Goal: Task Accomplishment & Management: Use online tool/utility

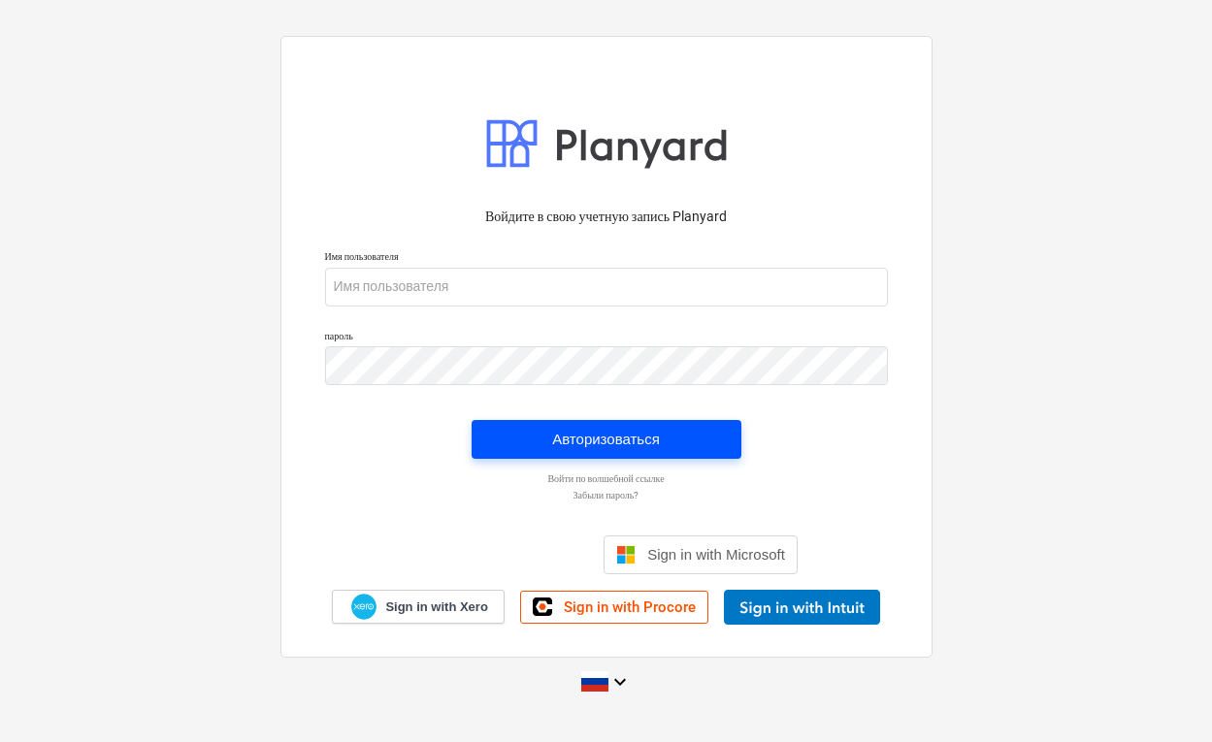
click at [625, 440] on div "Авторизоваться" at bounding box center [606, 439] width 108 height 25
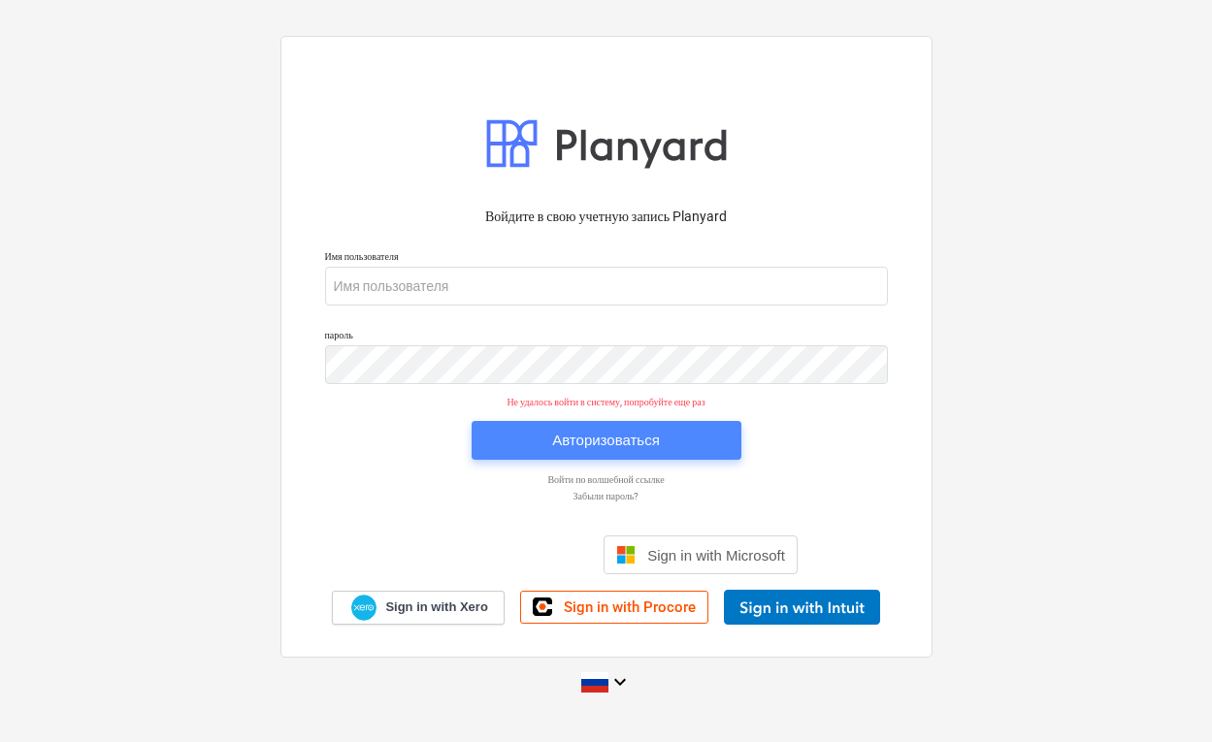
click at [555, 440] on div "Авторизоваться" at bounding box center [606, 440] width 108 height 25
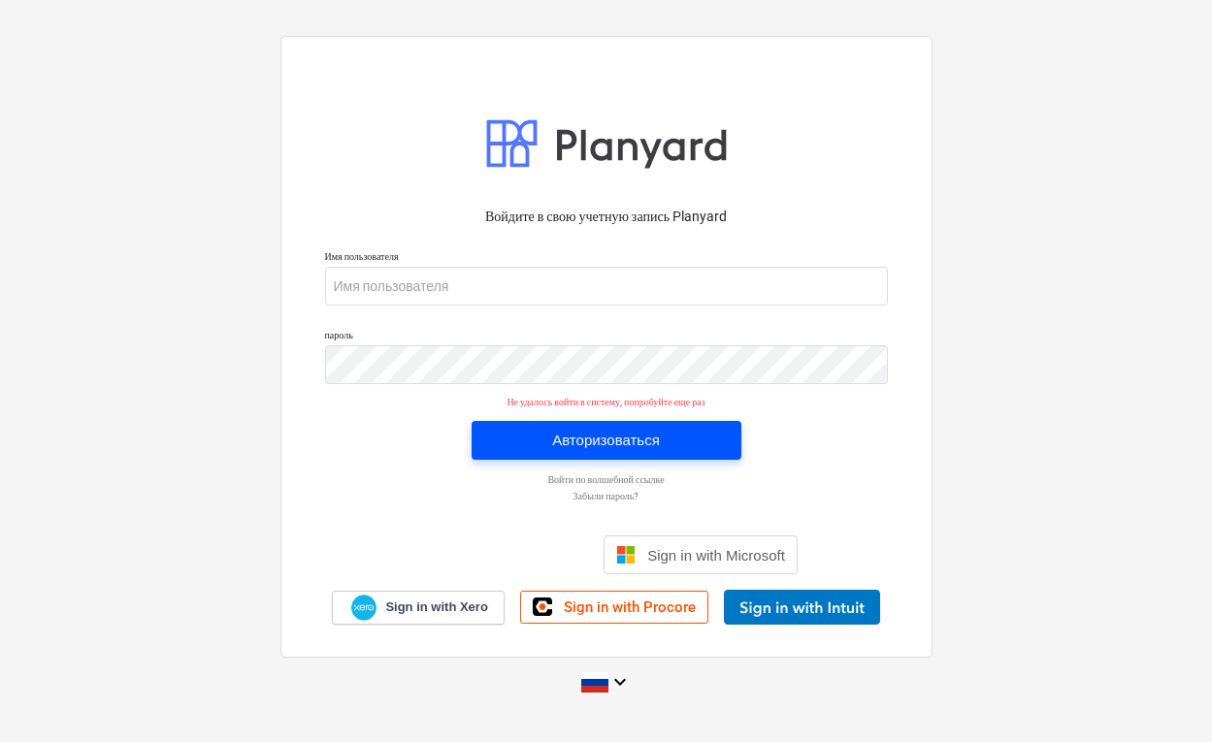
click at [555, 440] on div "Авторизоваться" at bounding box center [606, 440] width 108 height 25
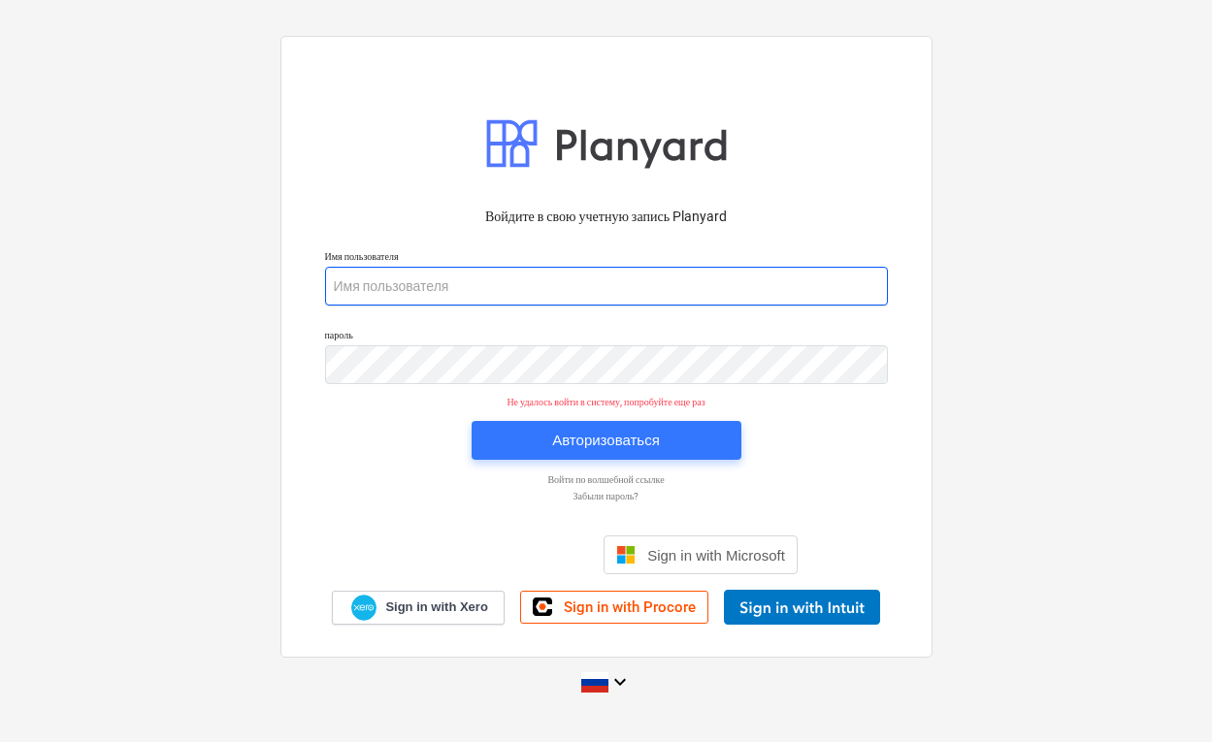
click at [551, 297] on input "email" at bounding box center [606, 286] width 563 height 39
type input "[PERSON_NAME][EMAIL_ADDRESS][DOMAIN_NAME]"
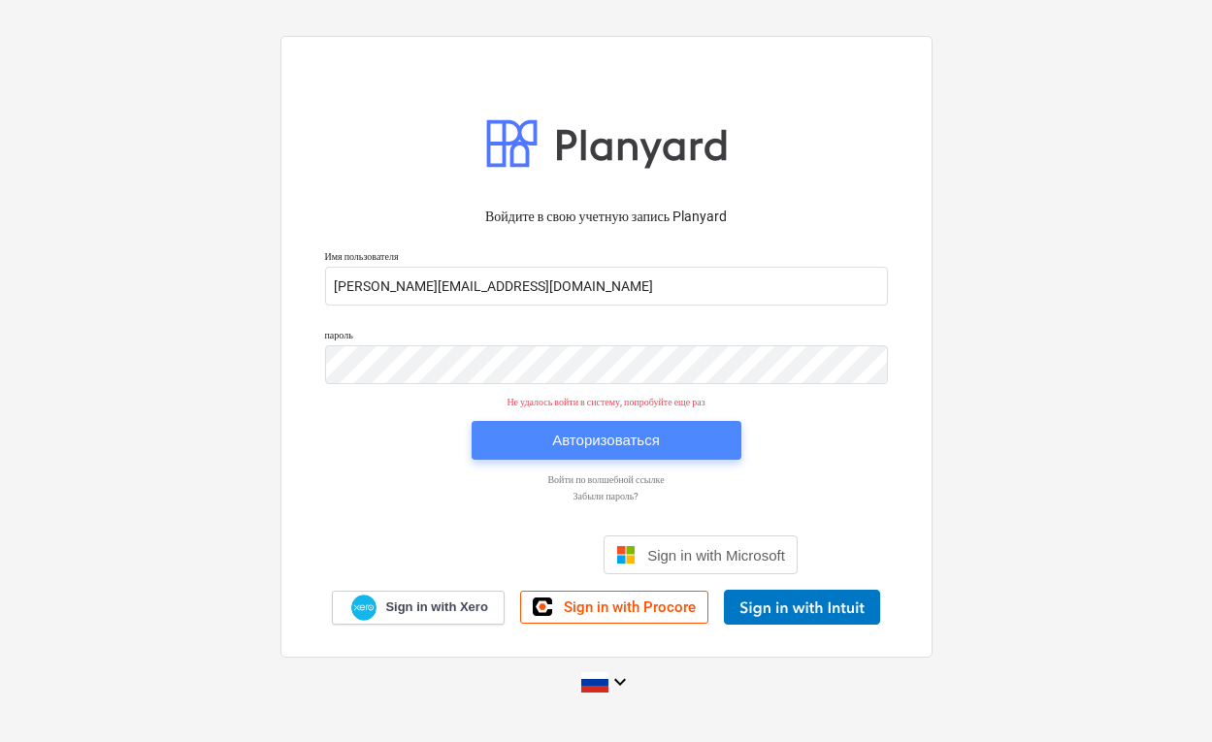
click at [670, 435] on span "Авторизоваться" at bounding box center [606, 440] width 223 height 25
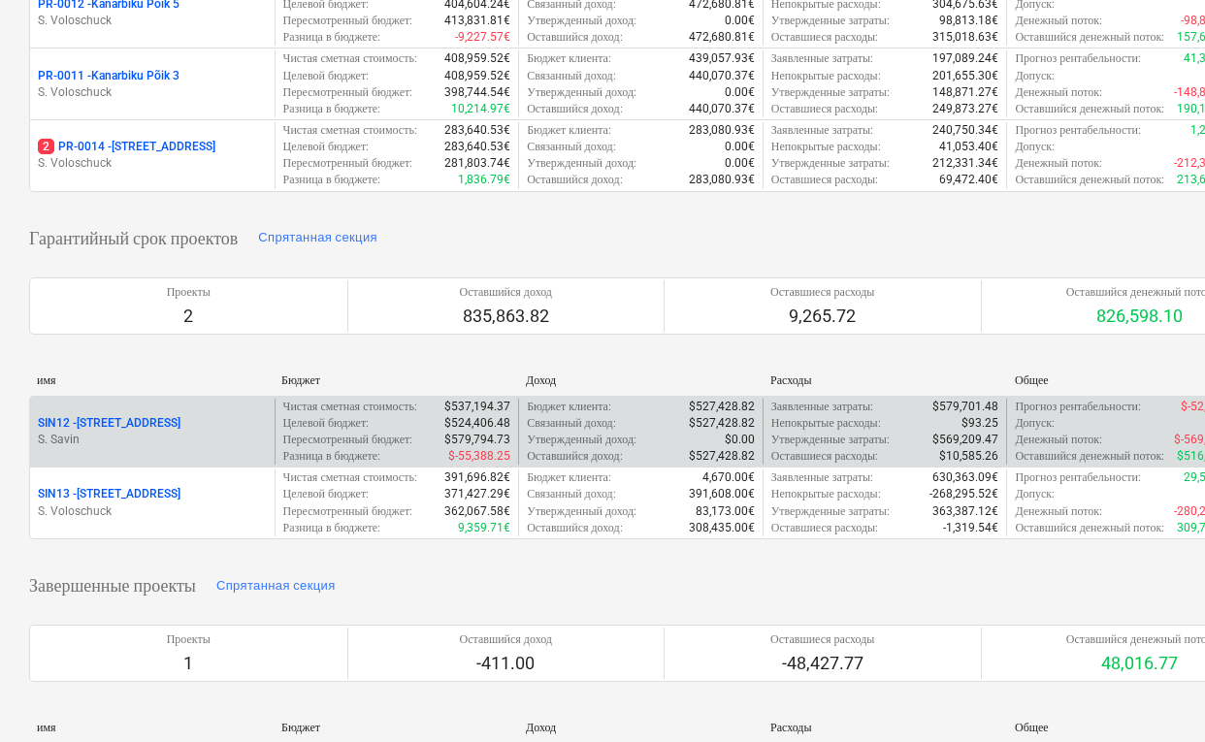
scroll to position [636, 0]
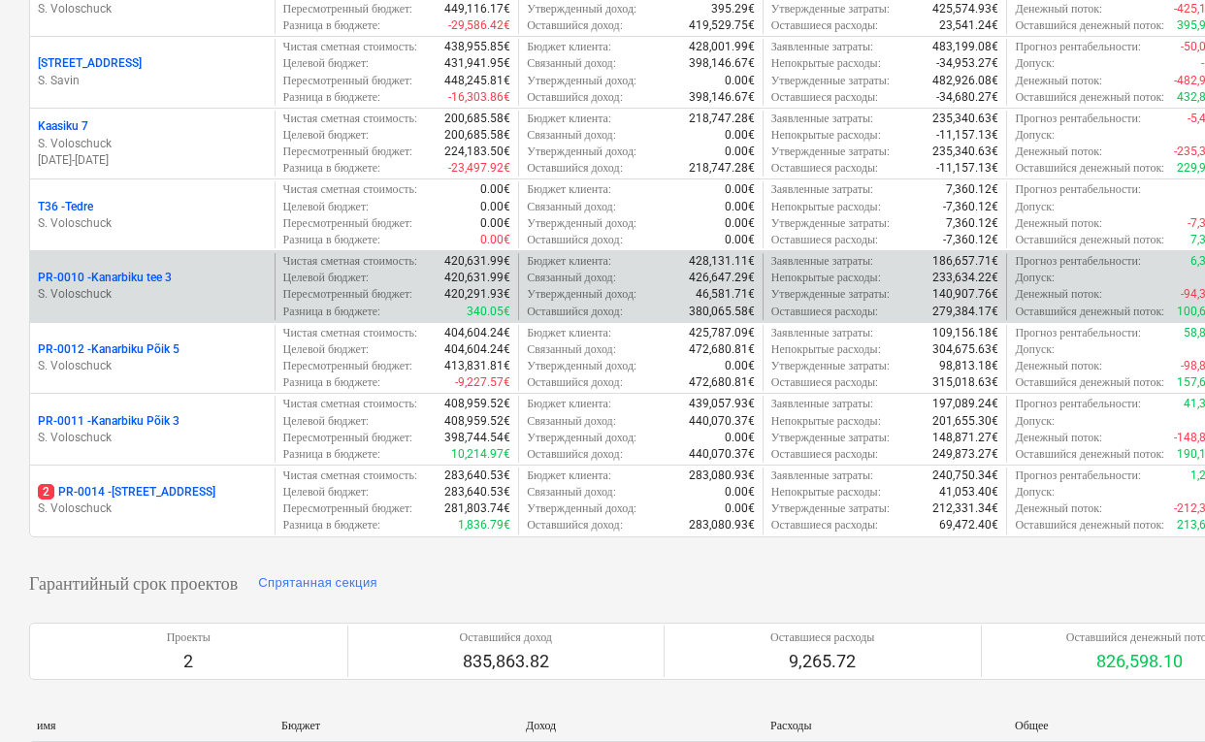
click at [192, 286] on div "PR-0010 - [GEOGRAPHIC_DATA] tee 3" at bounding box center [152, 278] width 229 height 16
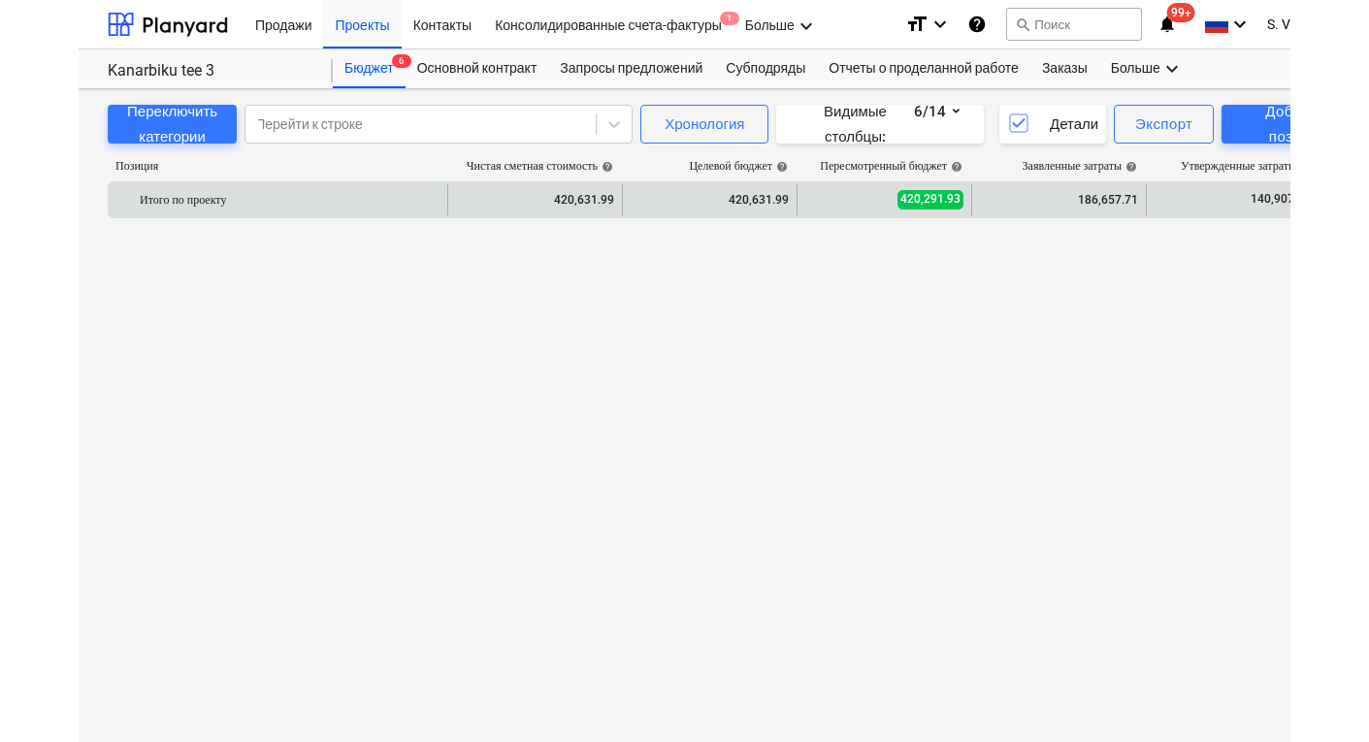
scroll to position [1125, 0]
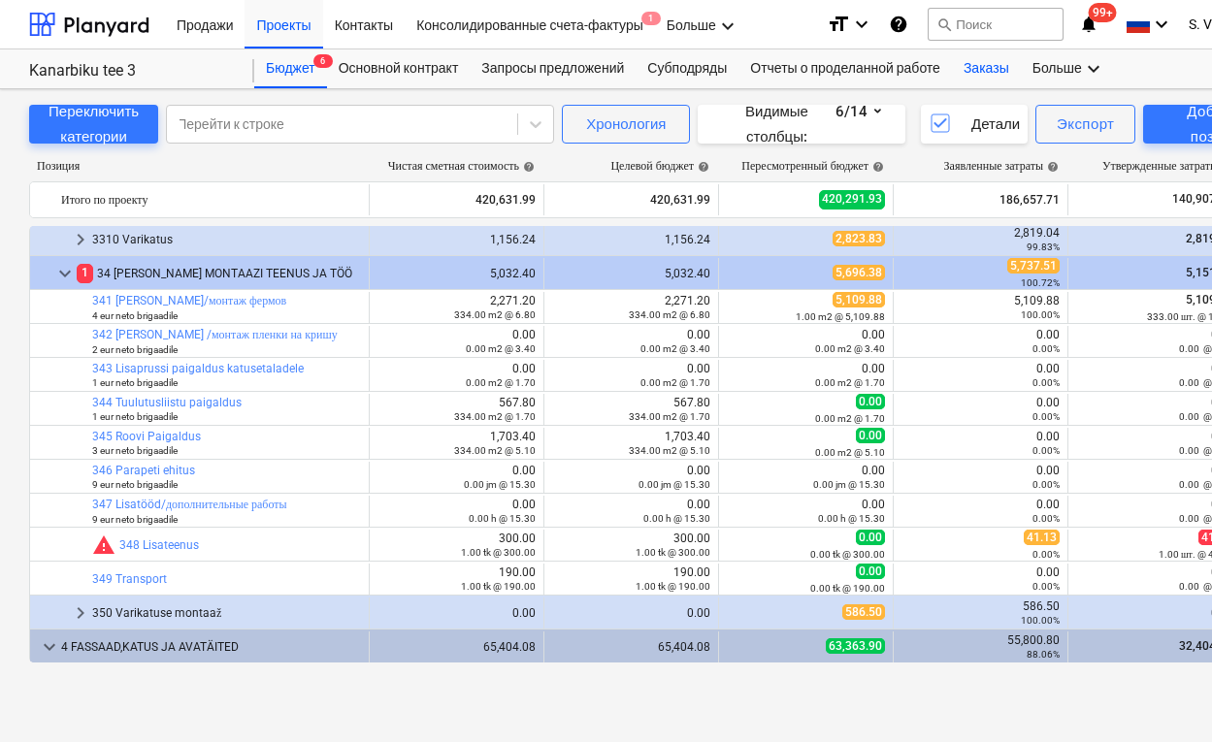
click at [1008, 67] on div "Заказы" at bounding box center [986, 68] width 69 height 39
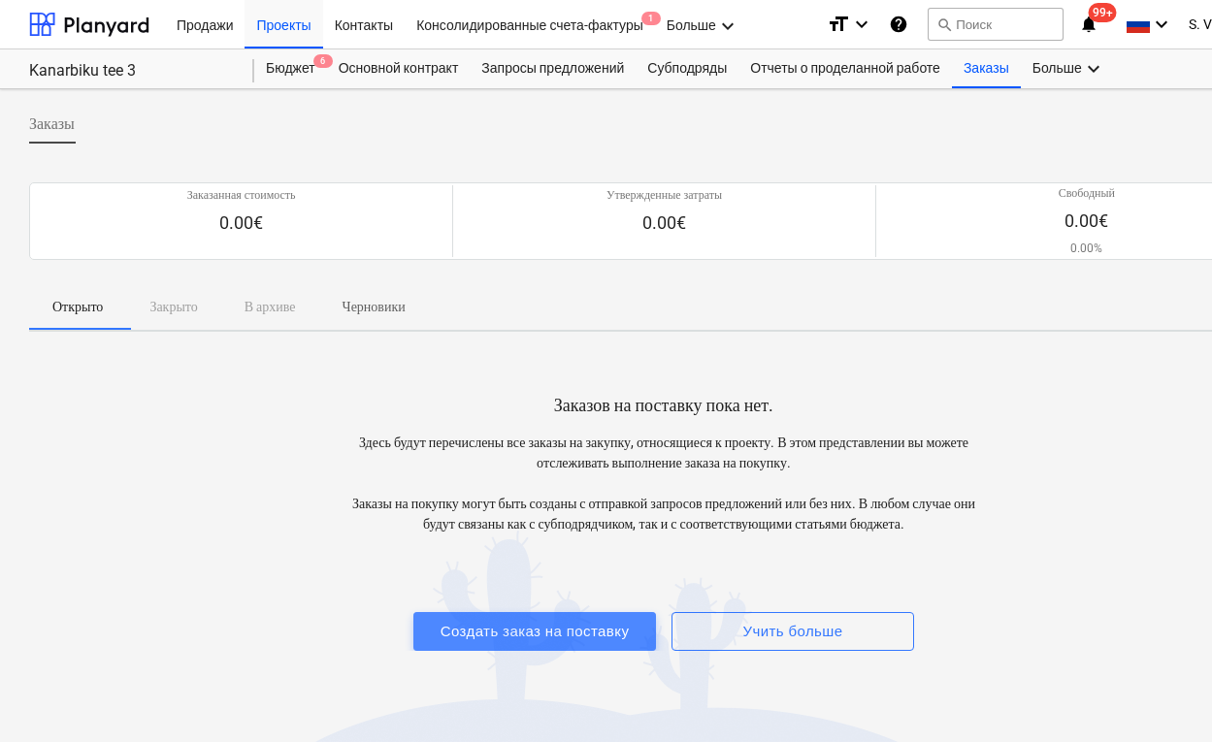
click at [574, 633] on div "Создать заказ на поставку" at bounding box center [534, 631] width 189 height 25
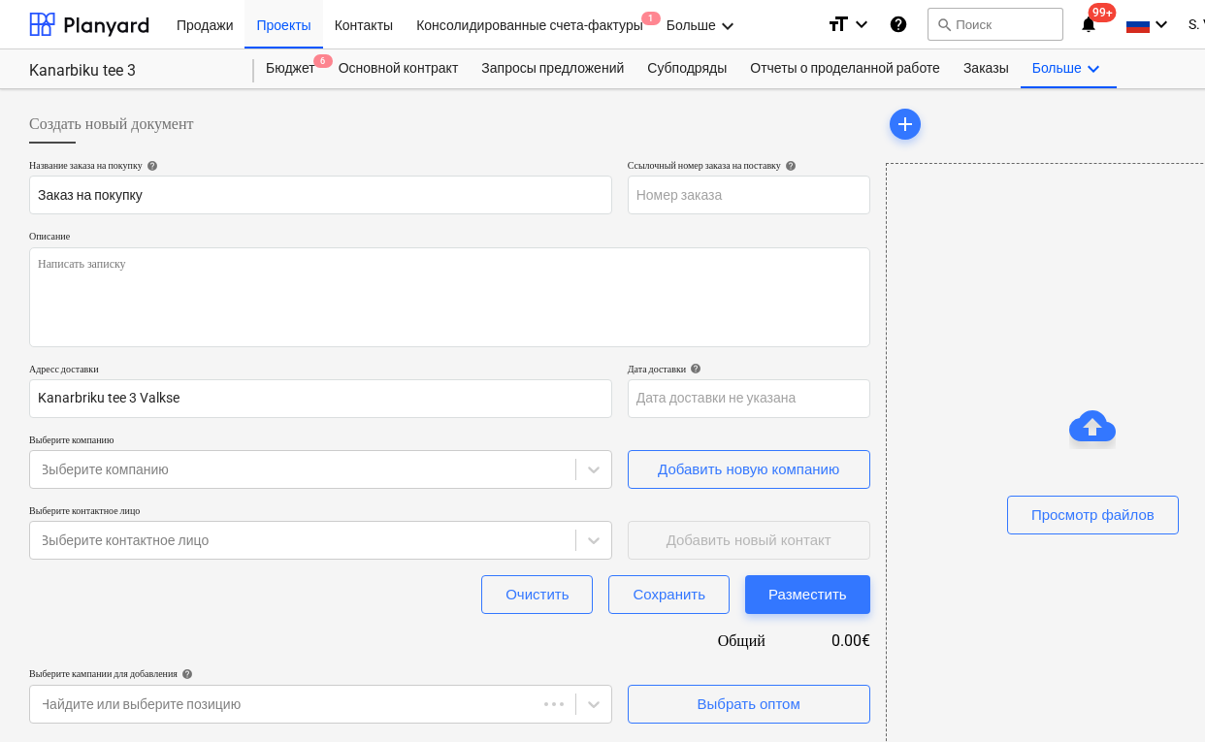
type textarea "x"
type input "PR-0010-PO-003"
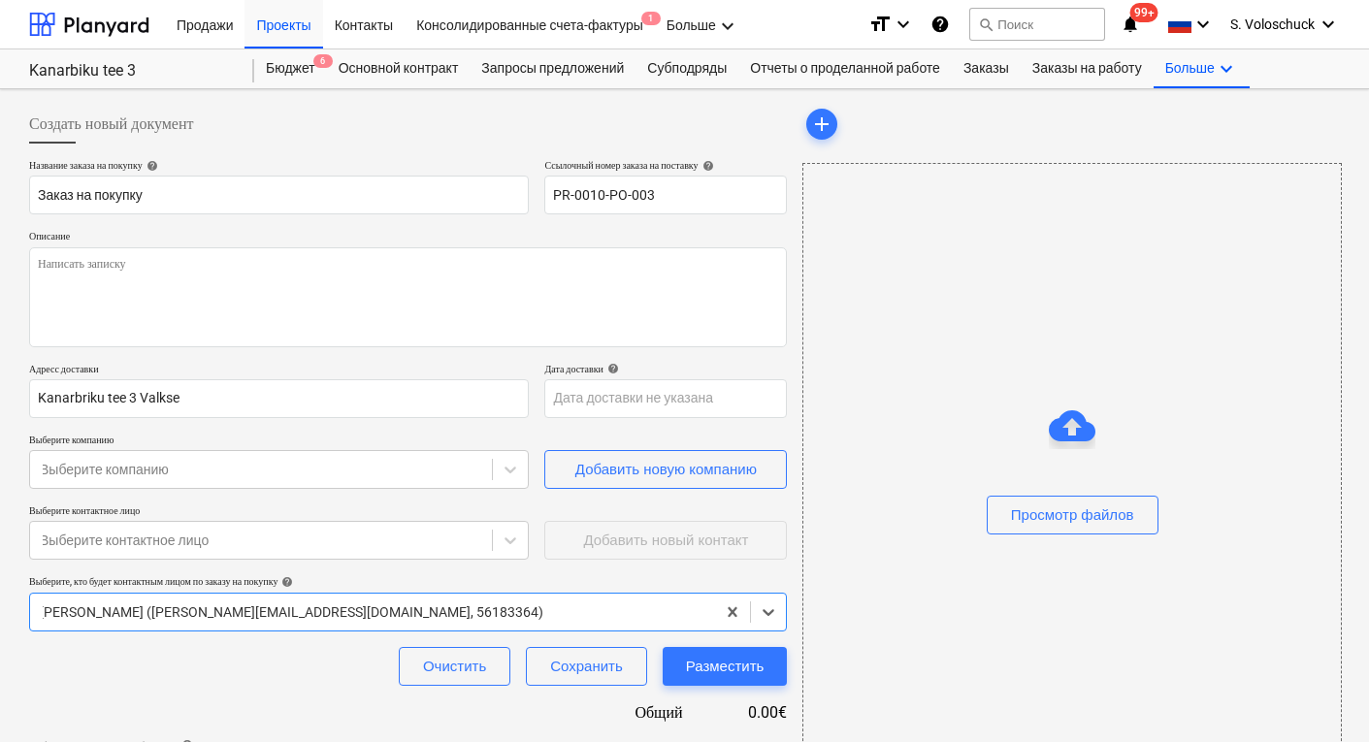
scroll to position [66, 0]
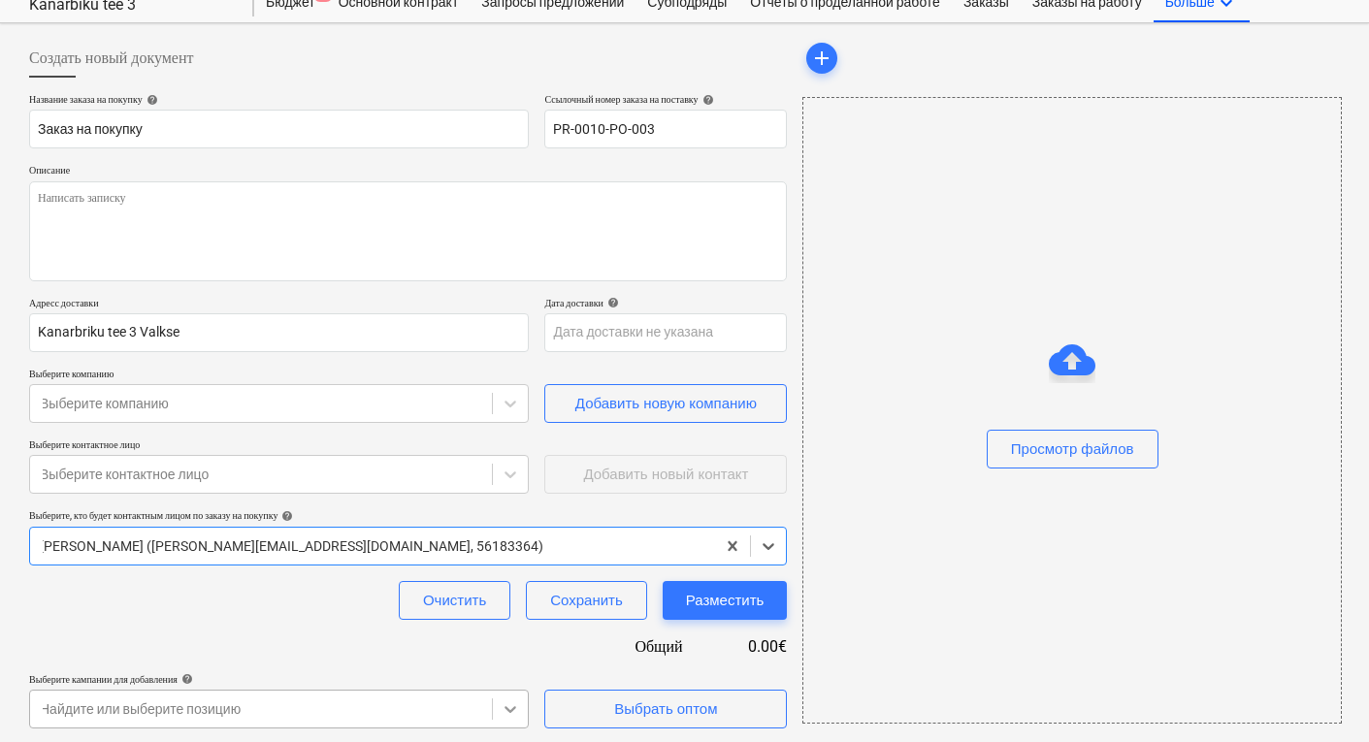
click at [510, 676] on body "Продажи Проекты Контакты Консолидированные счета-фактуры 1 Больше keyboard_arro…" at bounding box center [684, 305] width 1369 height 742
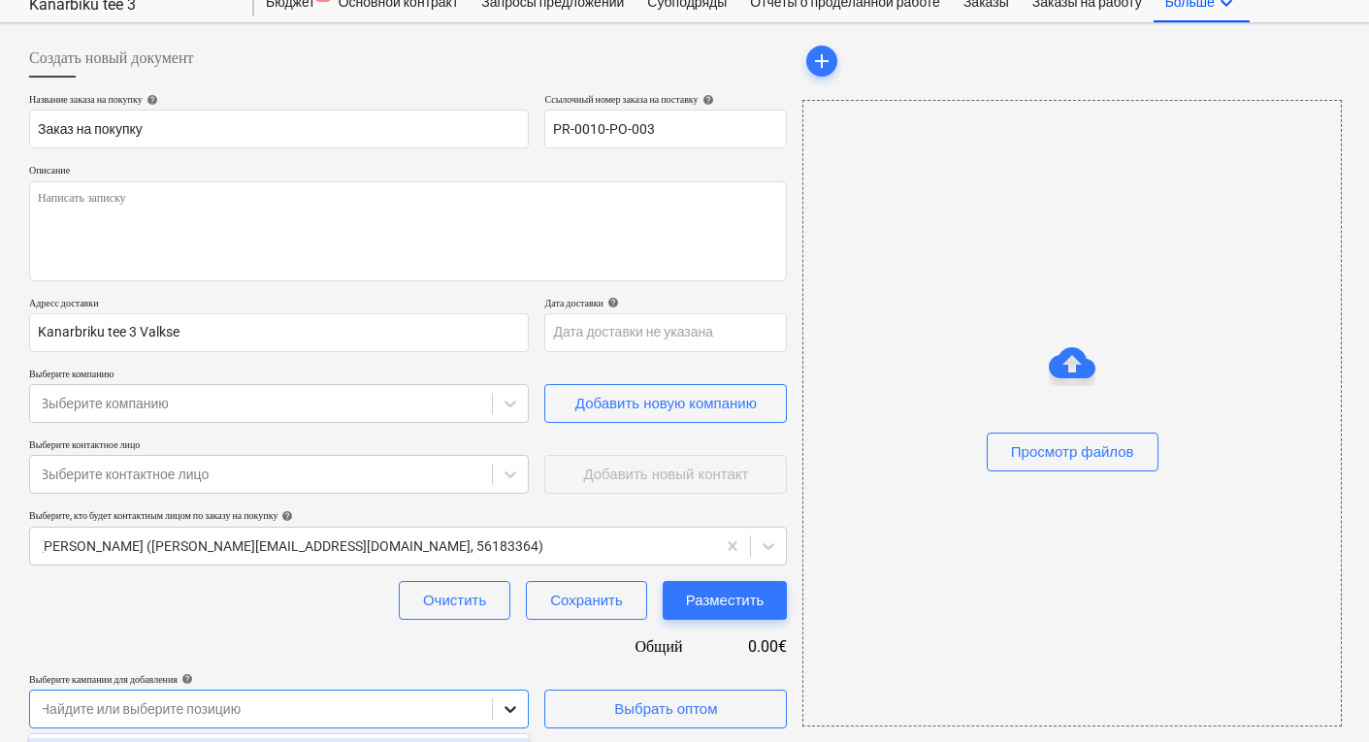
scroll to position [353, 0]
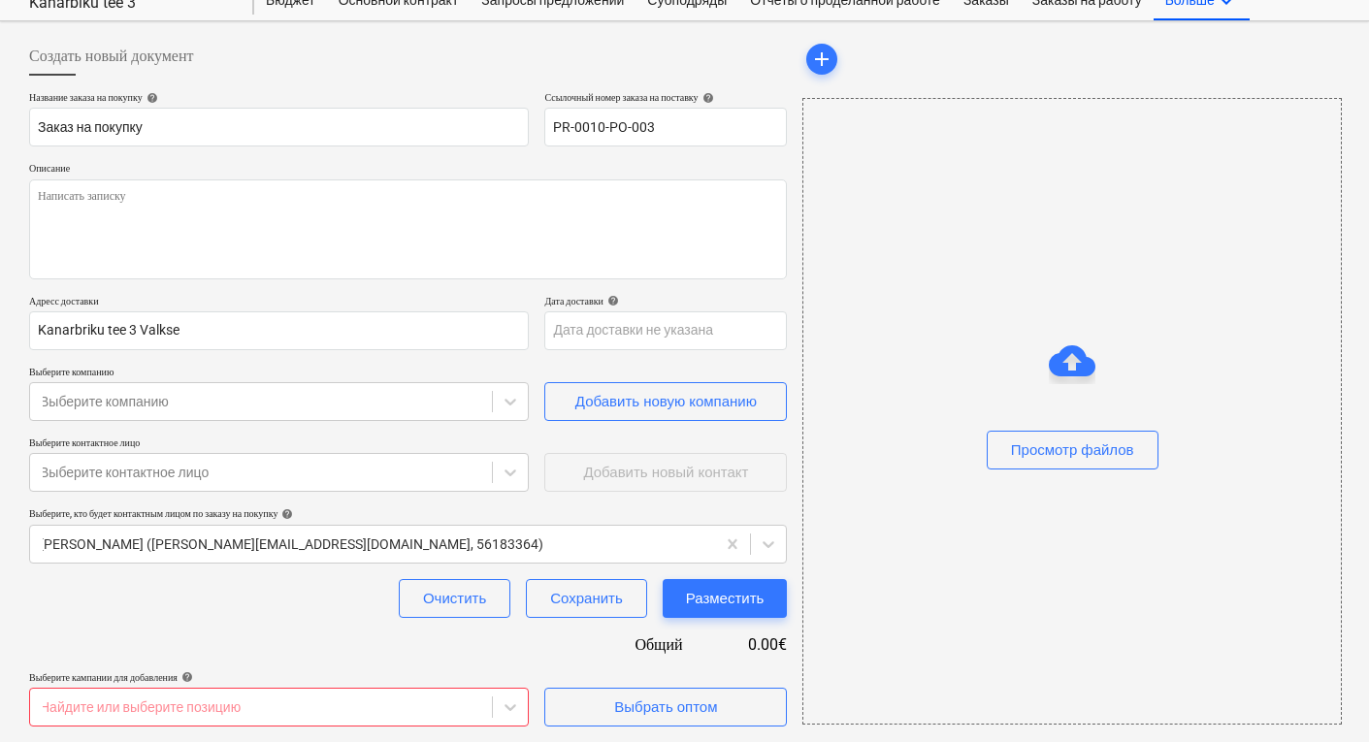
type textarea "x"
drag, startPoint x: 485, startPoint y: 555, endPoint x: 826, endPoint y: 591, distance: 342.4
click at [826, 591] on html "Продажи Проекты Контакты Консолидированные счета-фактуры 1 Больше keyboard_arro…" at bounding box center [684, 305] width 1369 height 742
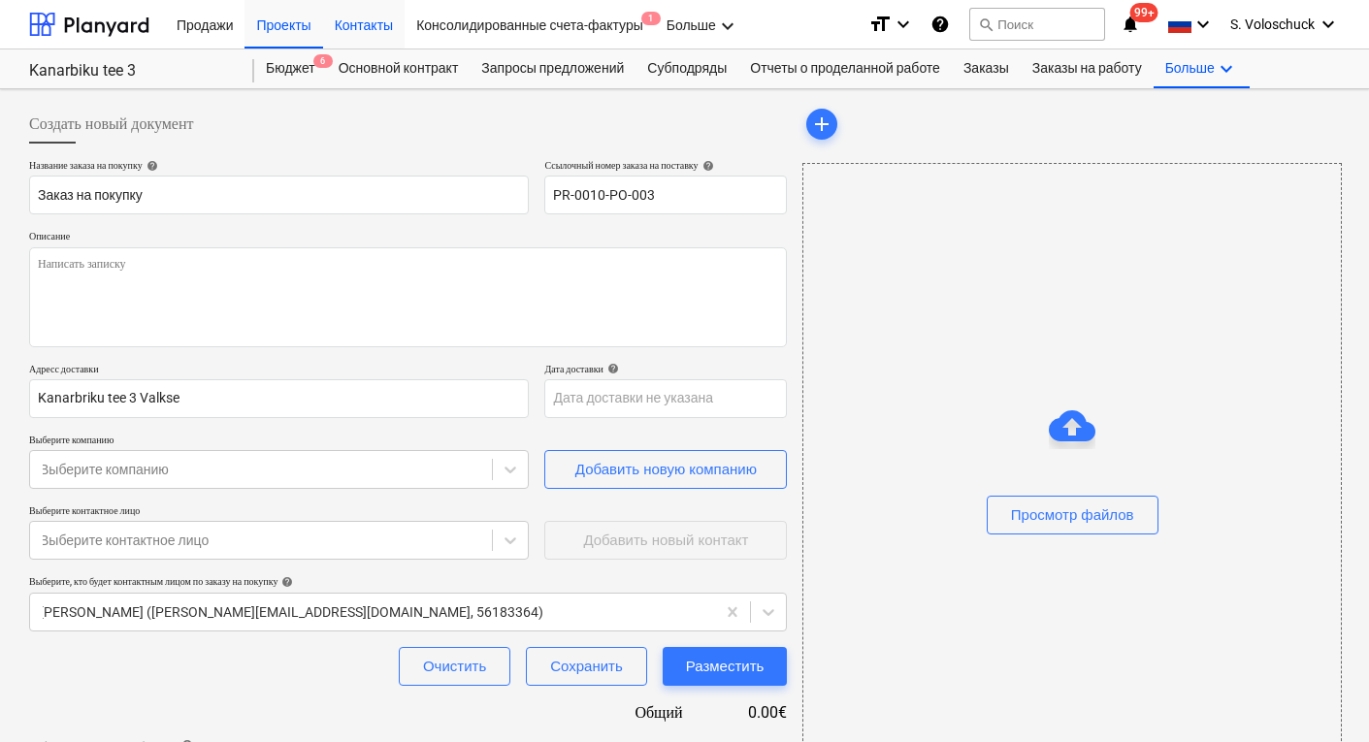
click at [375, 27] on div "Контакты" at bounding box center [363, 23] width 81 height 49
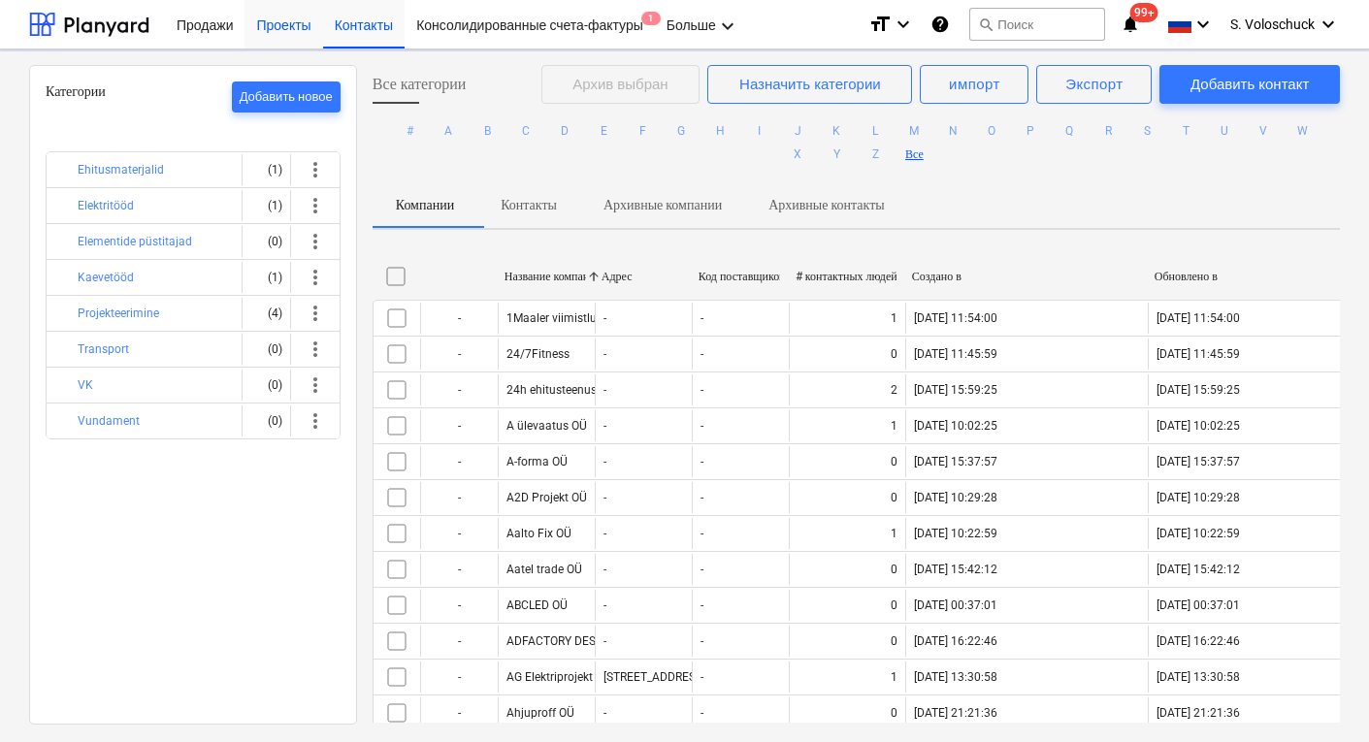
click at [281, 23] on div "Проекты" at bounding box center [283, 23] width 78 height 49
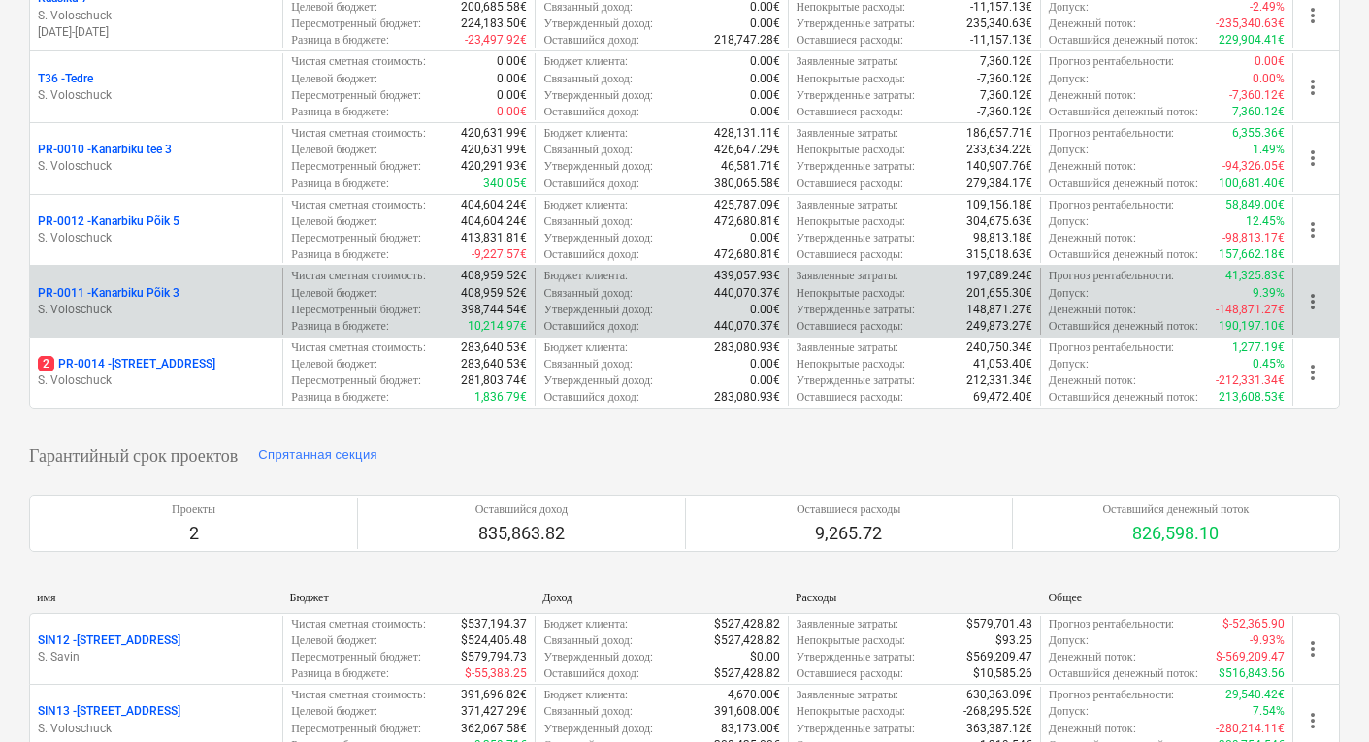
scroll to position [375, 0]
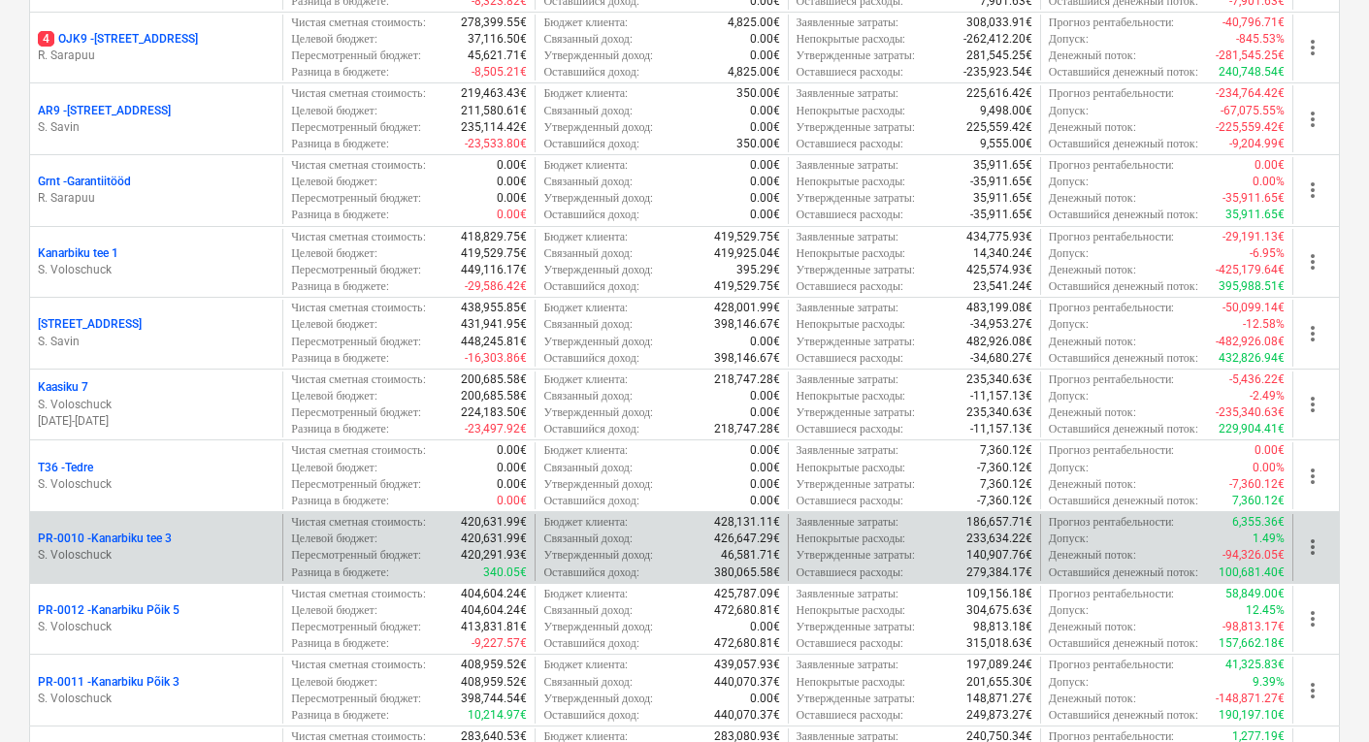
click at [217, 547] on p "S. Voloschuck" at bounding box center [156, 555] width 237 height 16
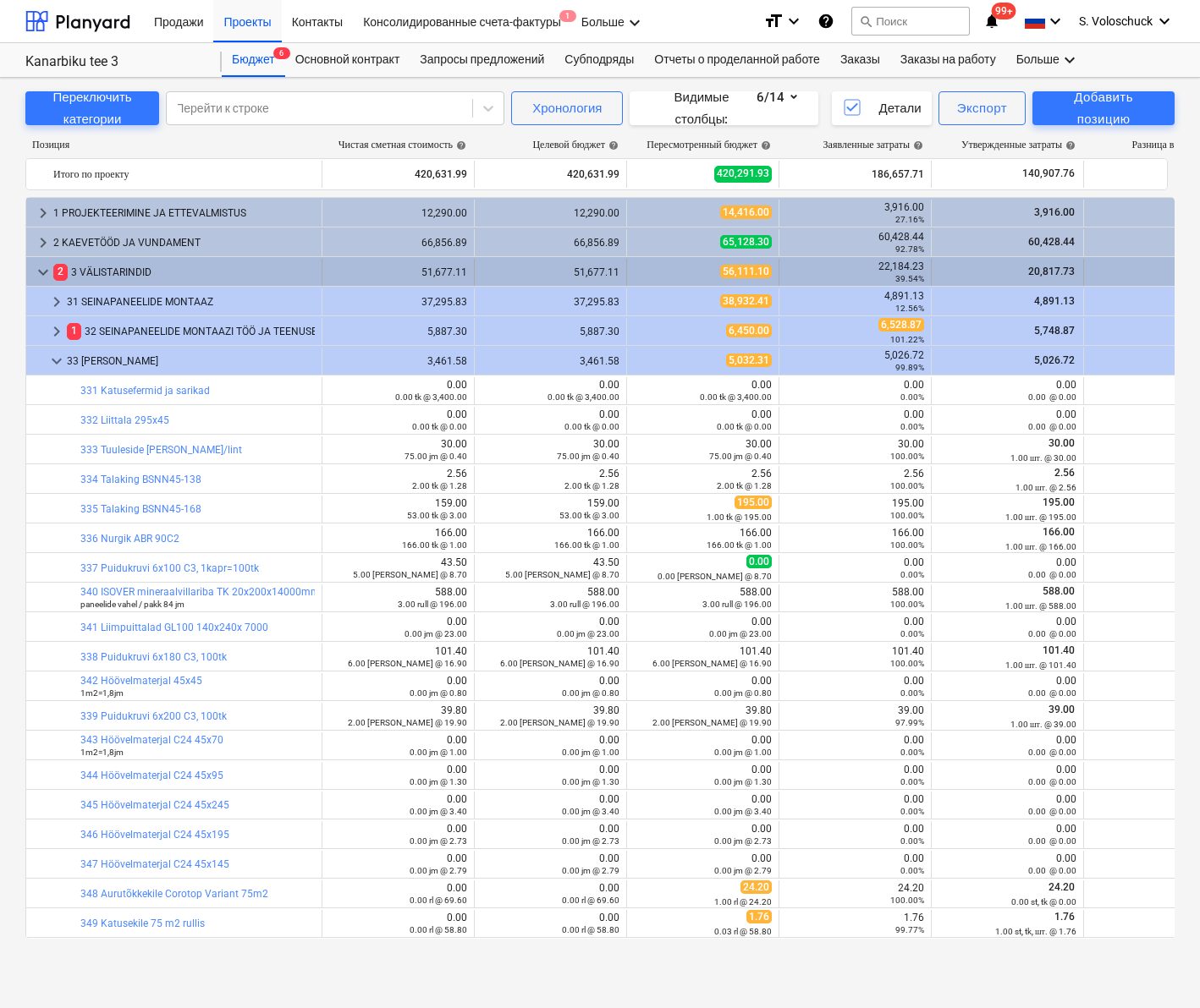
click at [39, 269] on span "keyboard_arrow_down" at bounding box center [43, 272] width 20 height 20
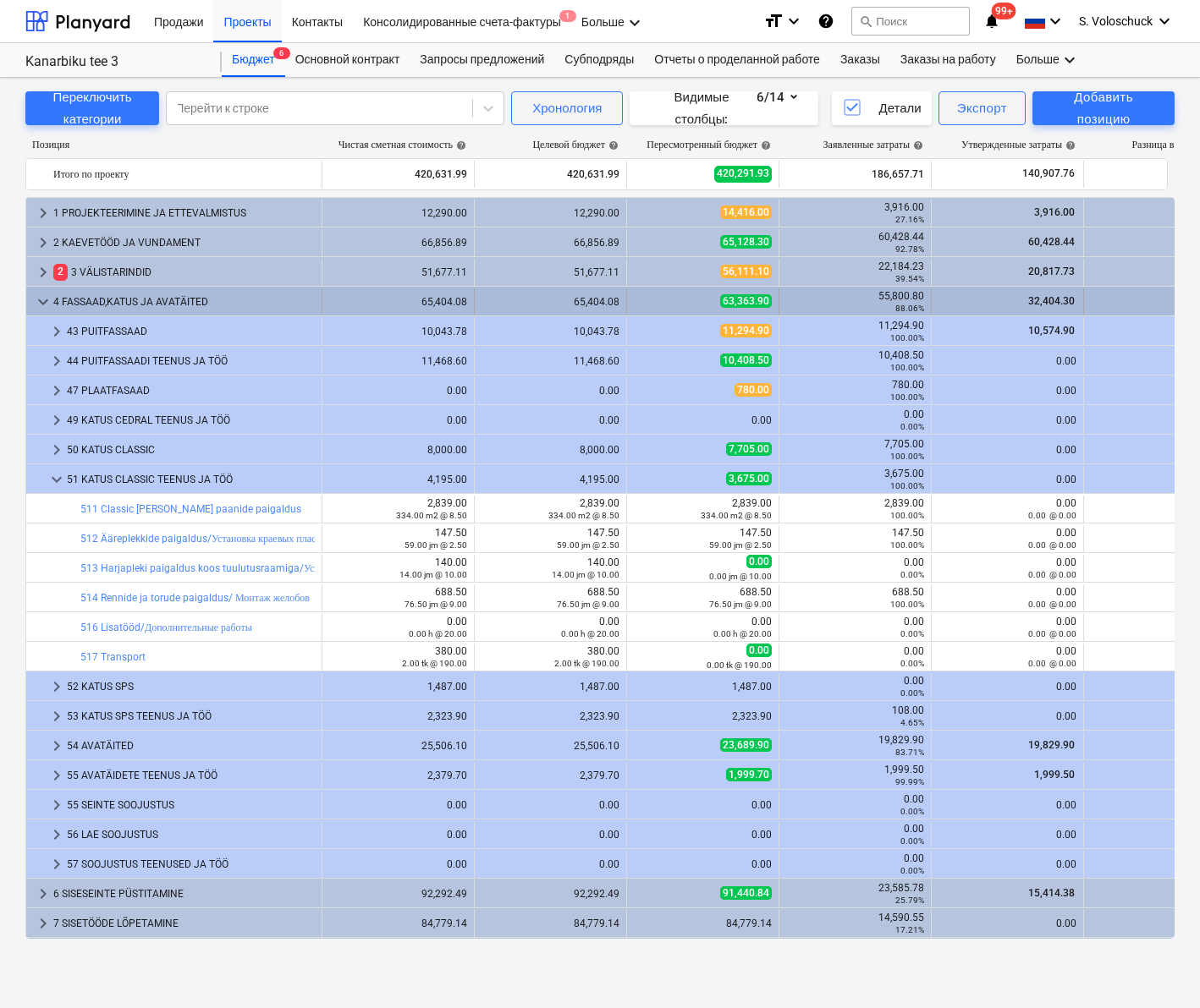
click at [37, 305] on span "keyboard_arrow_down" at bounding box center [43, 302] width 20 height 20
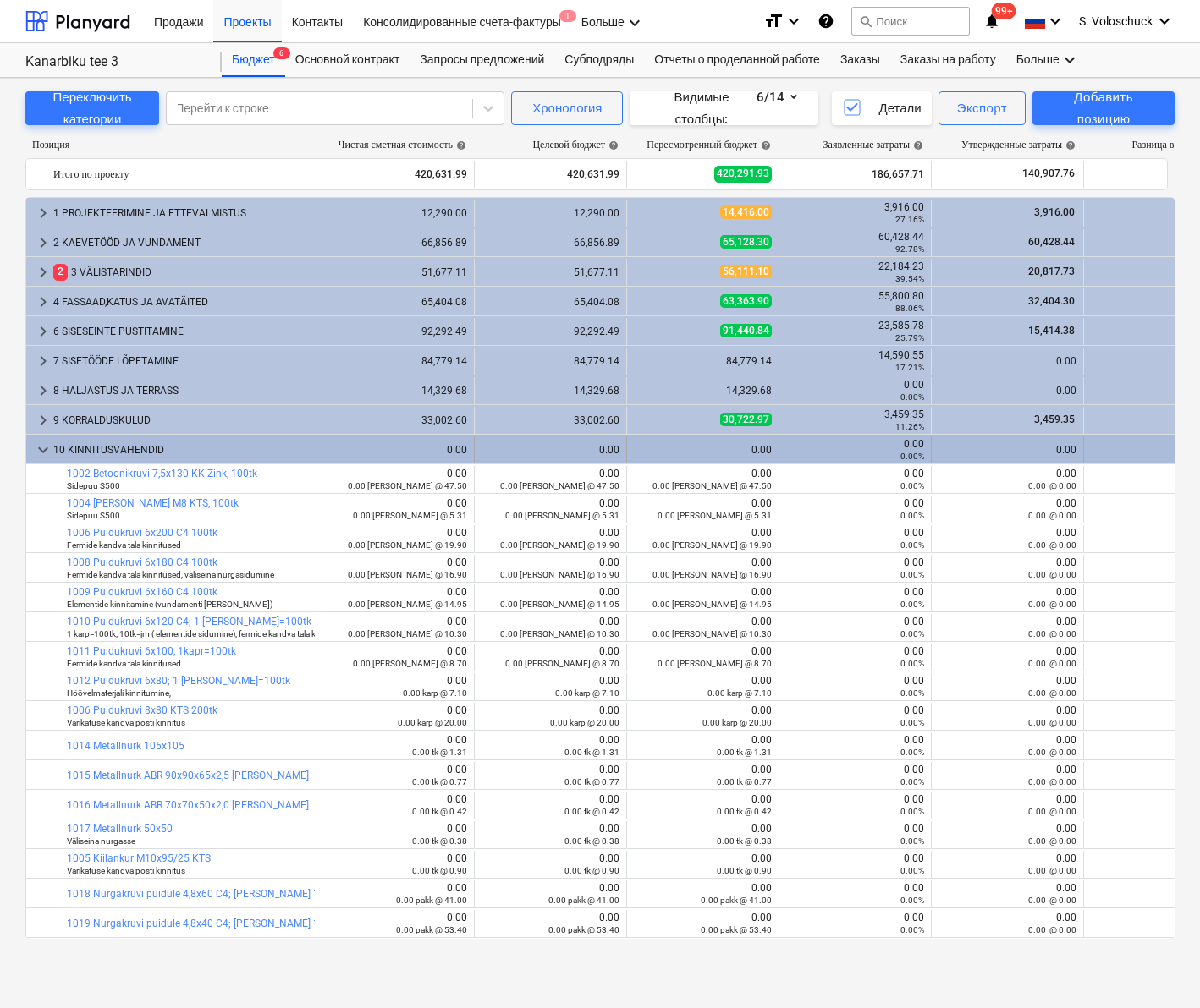
click at [38, 451] on span "keyboard_arrow_down" at bounding box center [43, 450] width 20 height 20
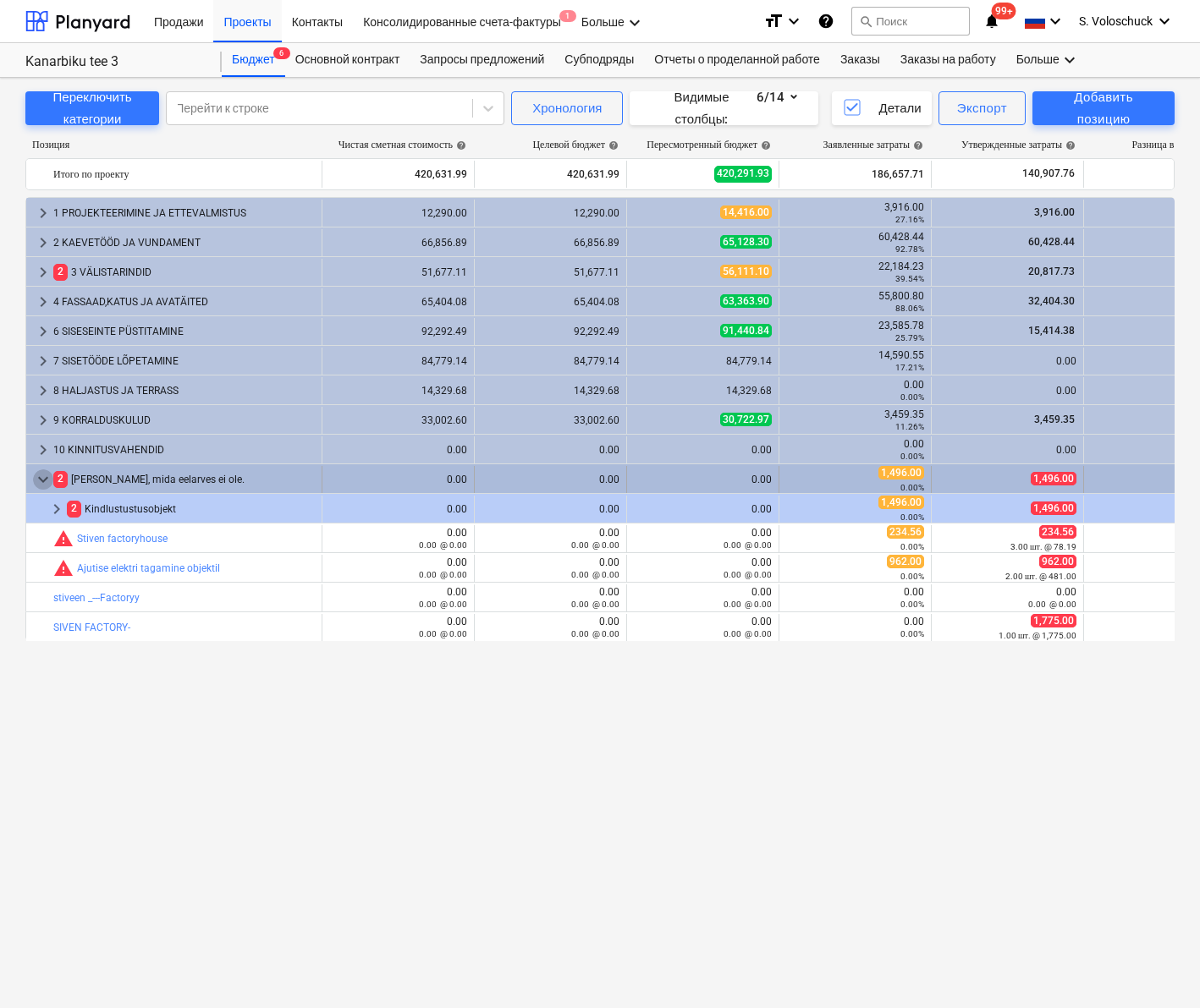
click at [40, 485] on span "keyboard_arrow_down" at bounding box center [43, 479] width 20 height 20
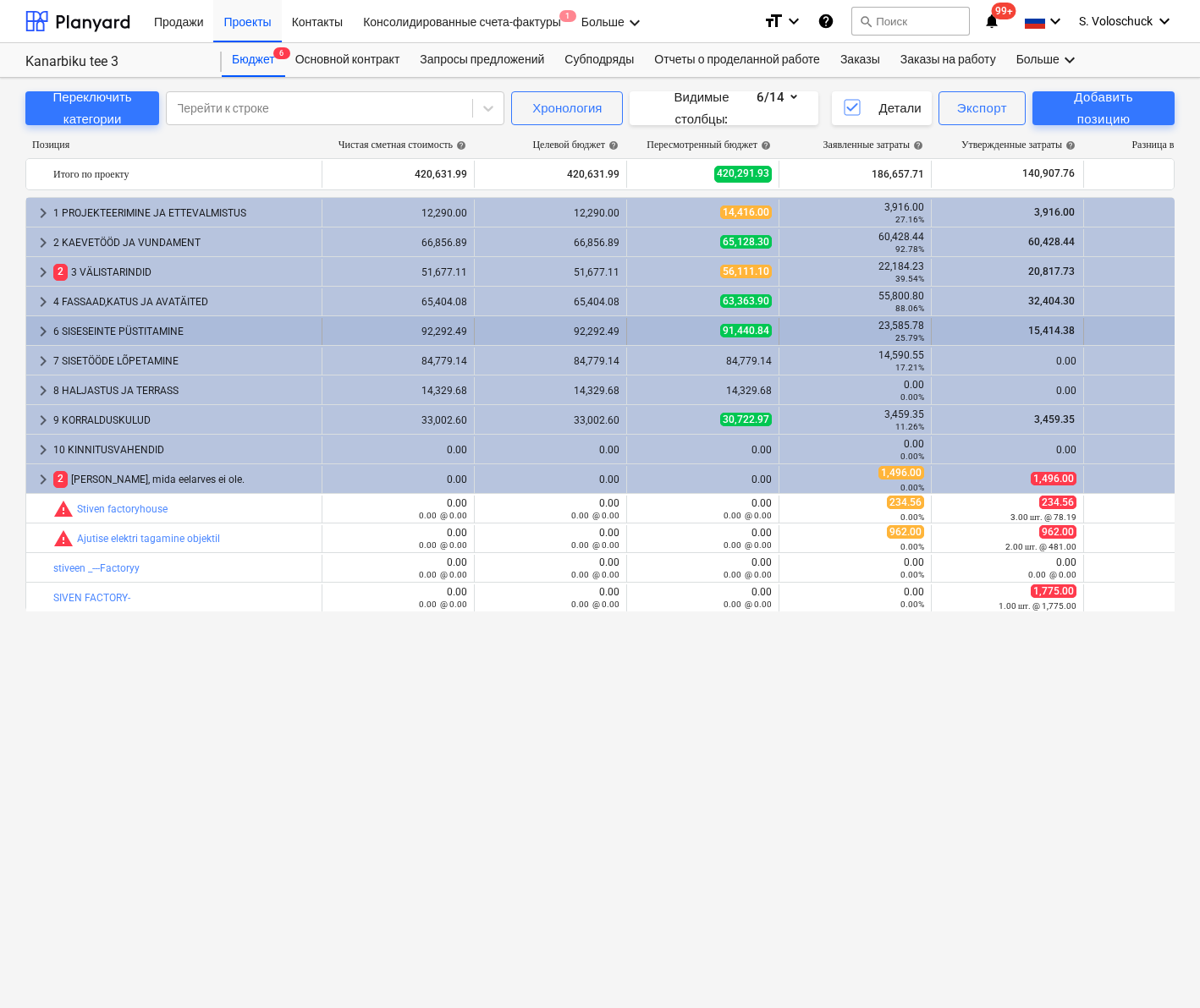
click at [80, 321] on div "6 SISESEINTE PÜSTITAMINE" at bounding box center [184, 331] width 262 height 27
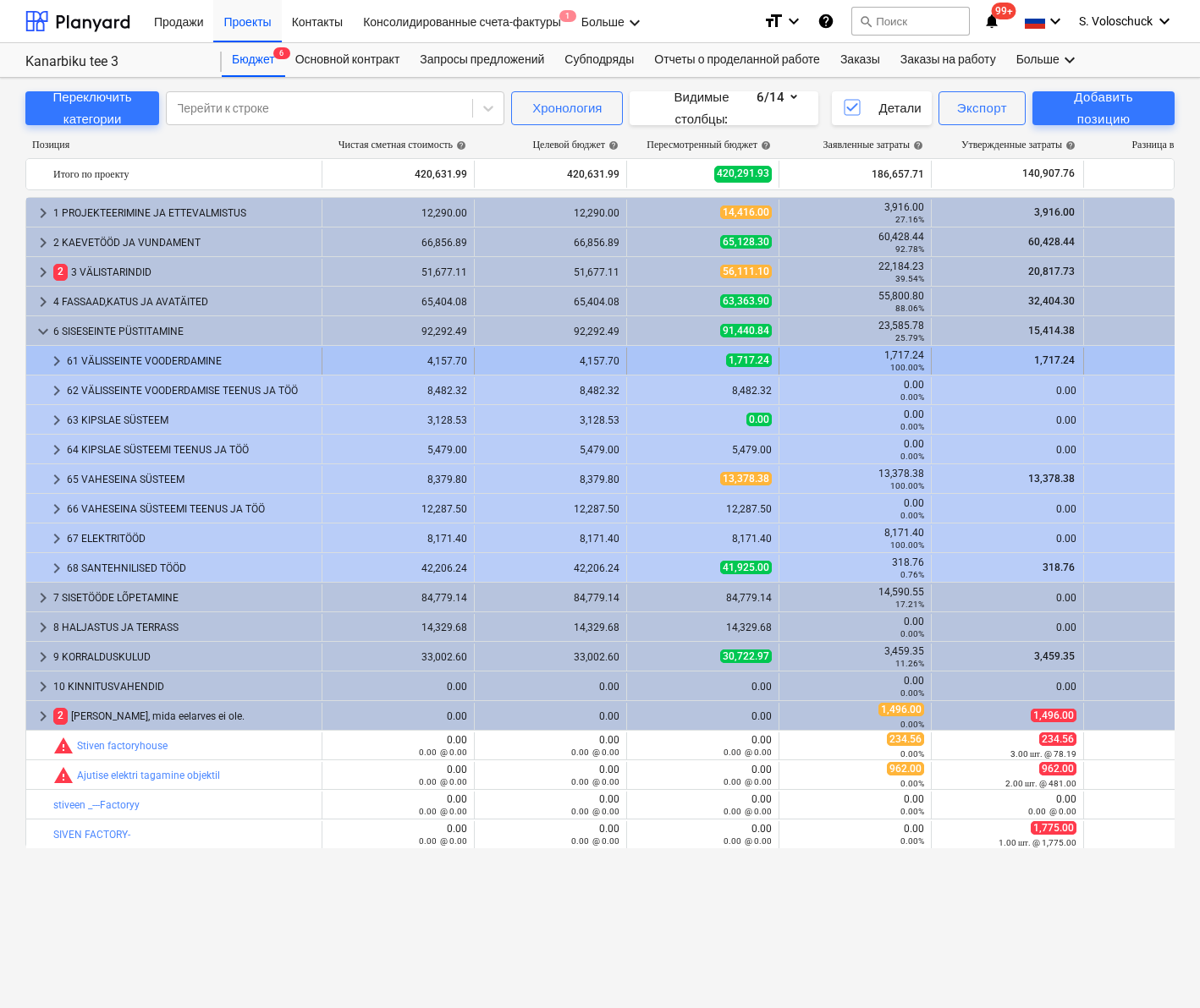
click at [56, 361] on span "keyboard_arrow_right" at bounding box center [56, 361] width 20 height 20
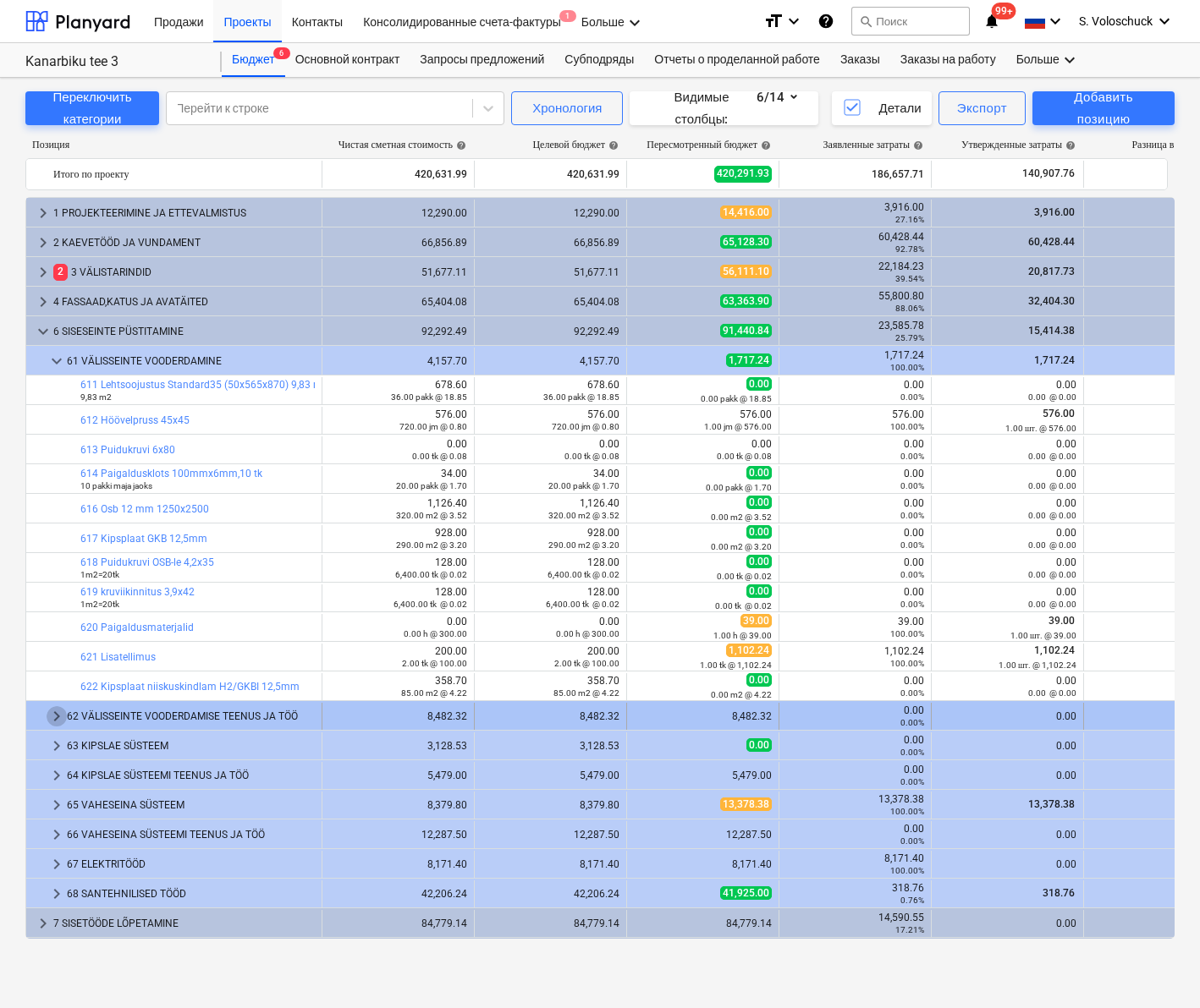
click at [56, 646] on span "keyboard_arrow_right" at bounding box center [56, 716] width 20 height 20
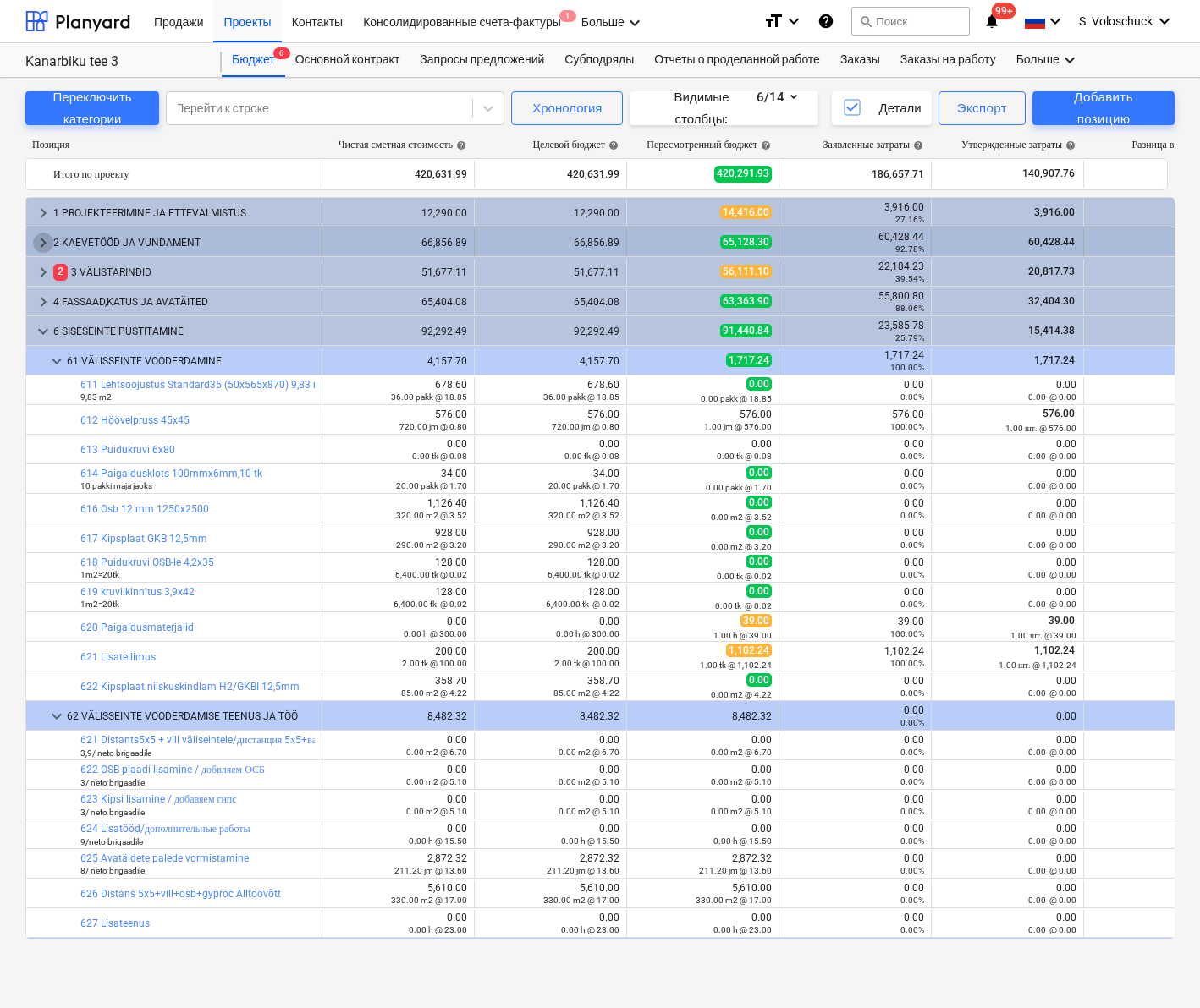
click at [45, 241] on span "keyboard_arrow_right" at bounding box center [43, 242] width 20 height 20
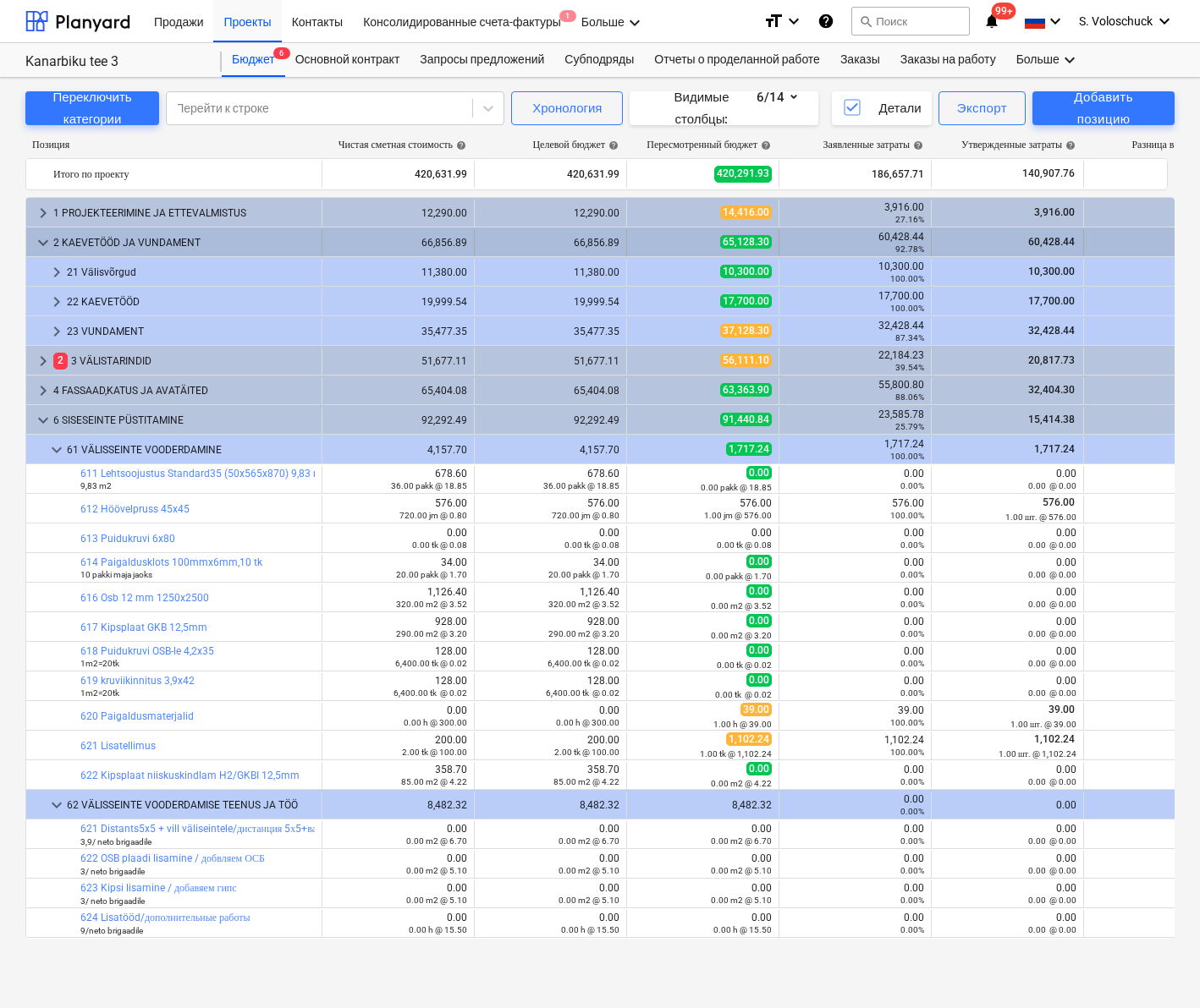
click at [100, 242] on div "2 KAEVETÖÖD JA VUNDAMENT" at bounding box center [184, 242] width 262 height 27
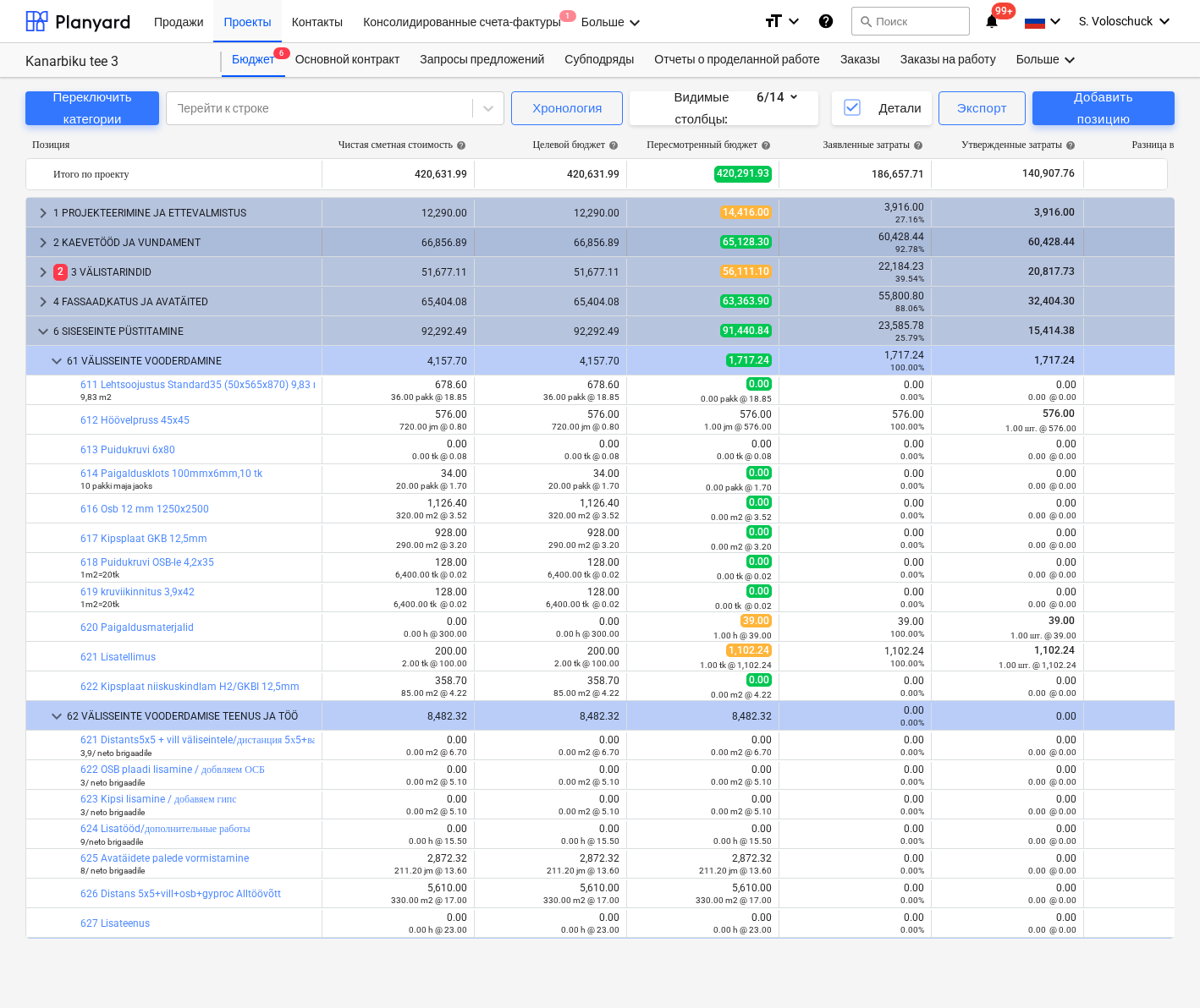
click at [104, 236] on div "2 KAEVETÖÖD JA VUNDAMENT" at bounding box center [184, 242] width 262 height 27
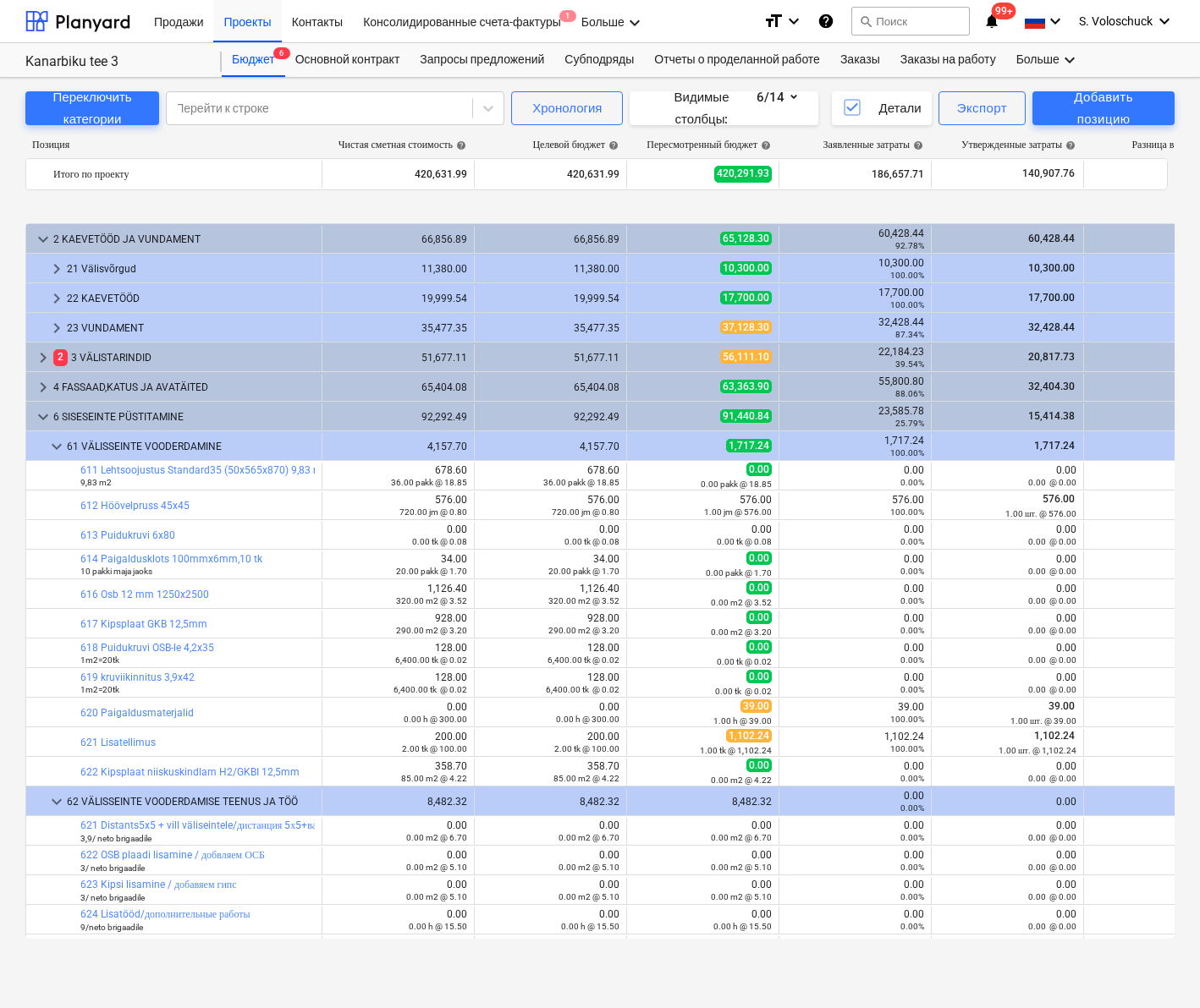
scroll to position [62, 0]
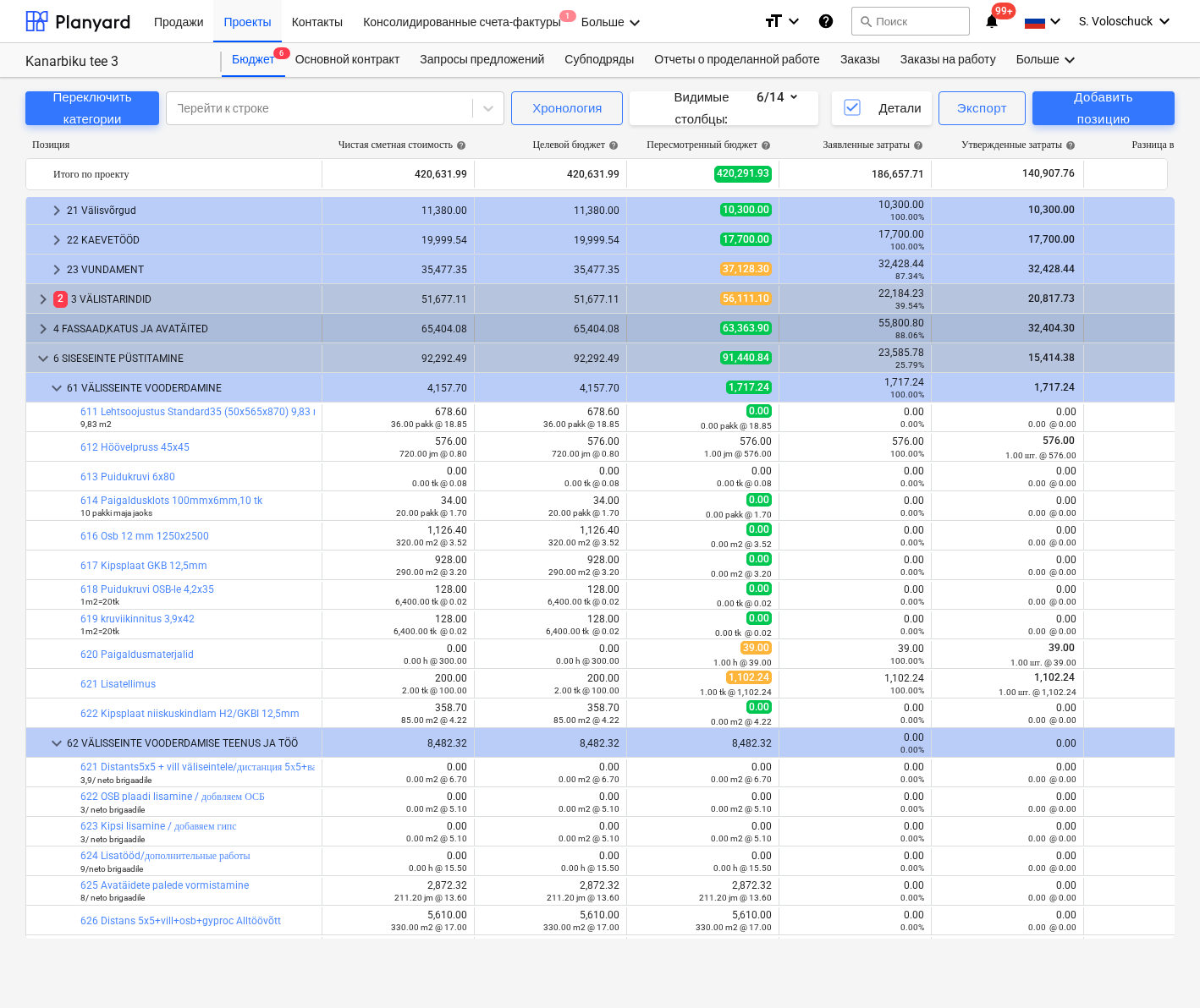
click at [47, 329] on span "keyboard_arrow_right" at bounding box center [43, 329] width 20 height 20
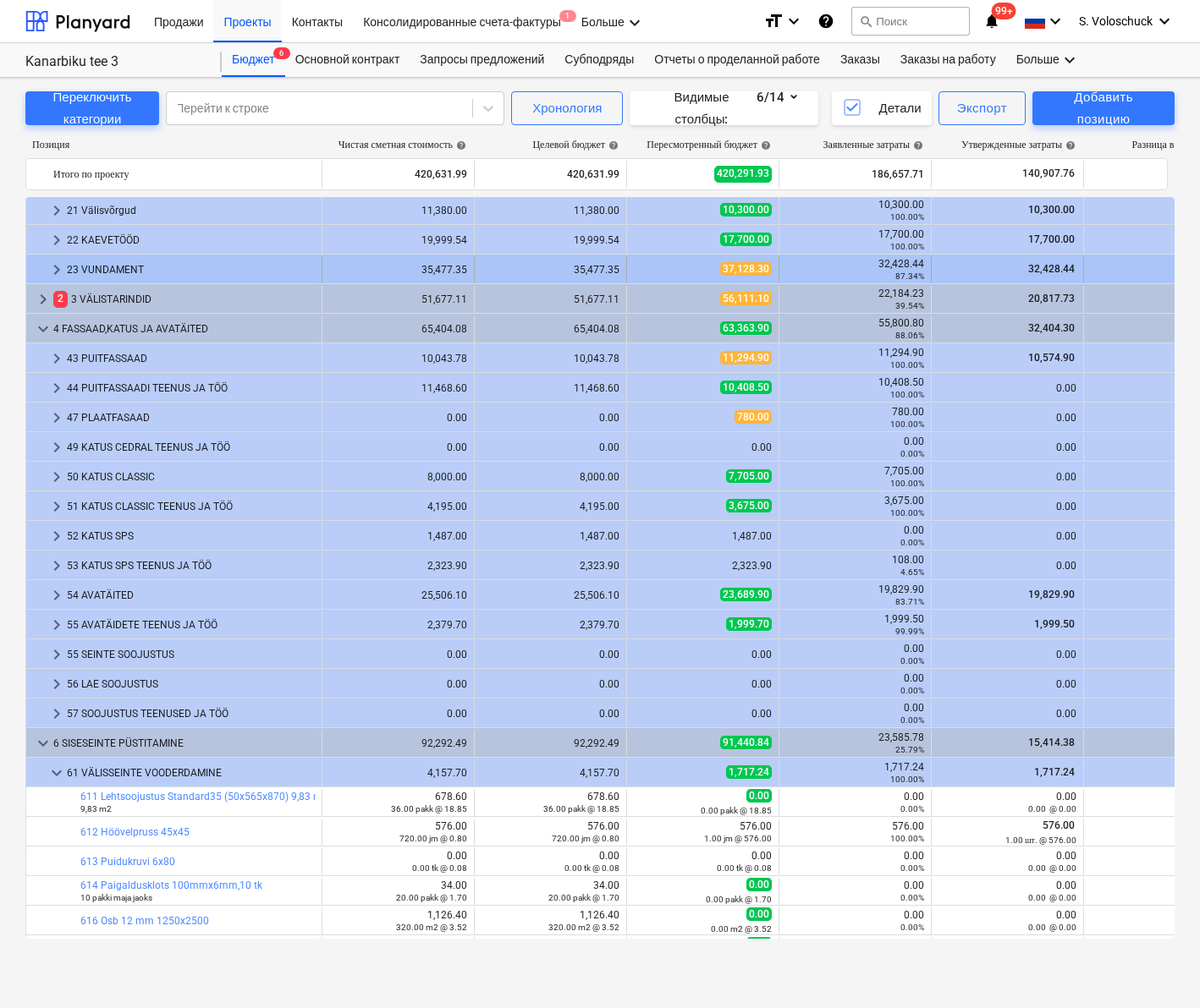
scroll to position [0, 0]
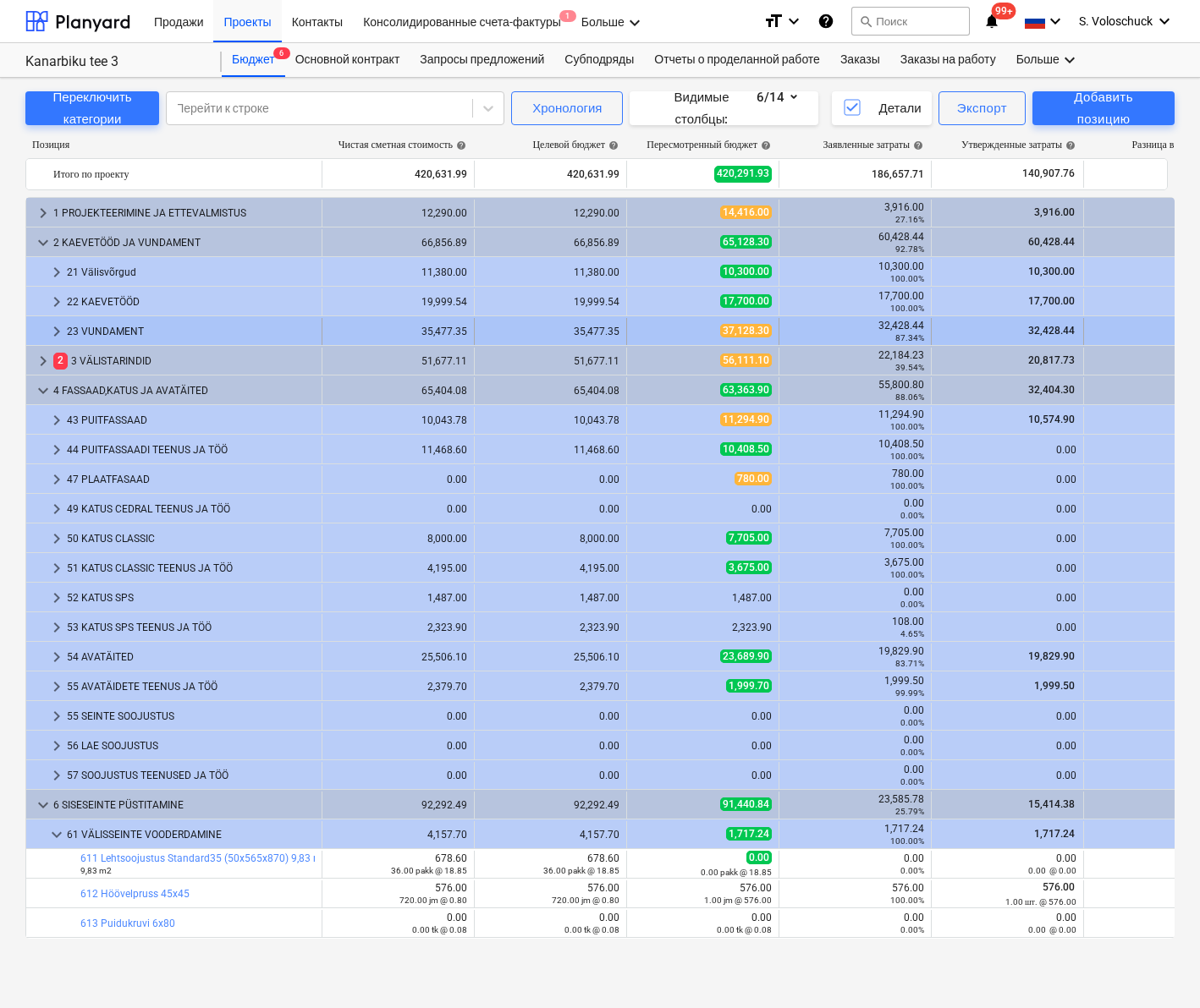
click at [93, 335] on div "23 VUNDAMENT" at bounding box center [191, 331] width 248 height 27
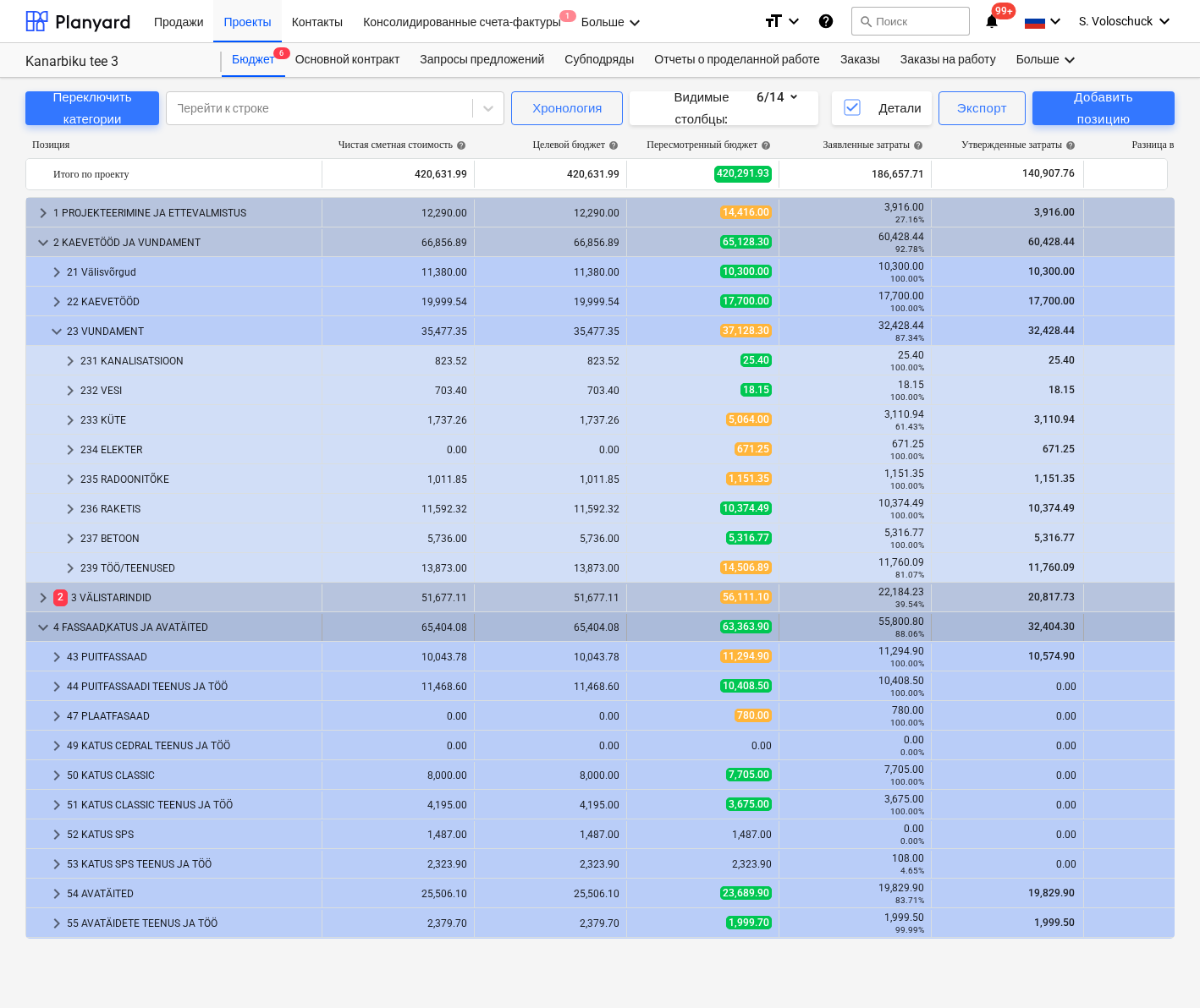
click at [92, 623] on div "4 FASSAAD,KATUS JA AVATÄITED" at bounding box center [184, 627] width 262 height 27
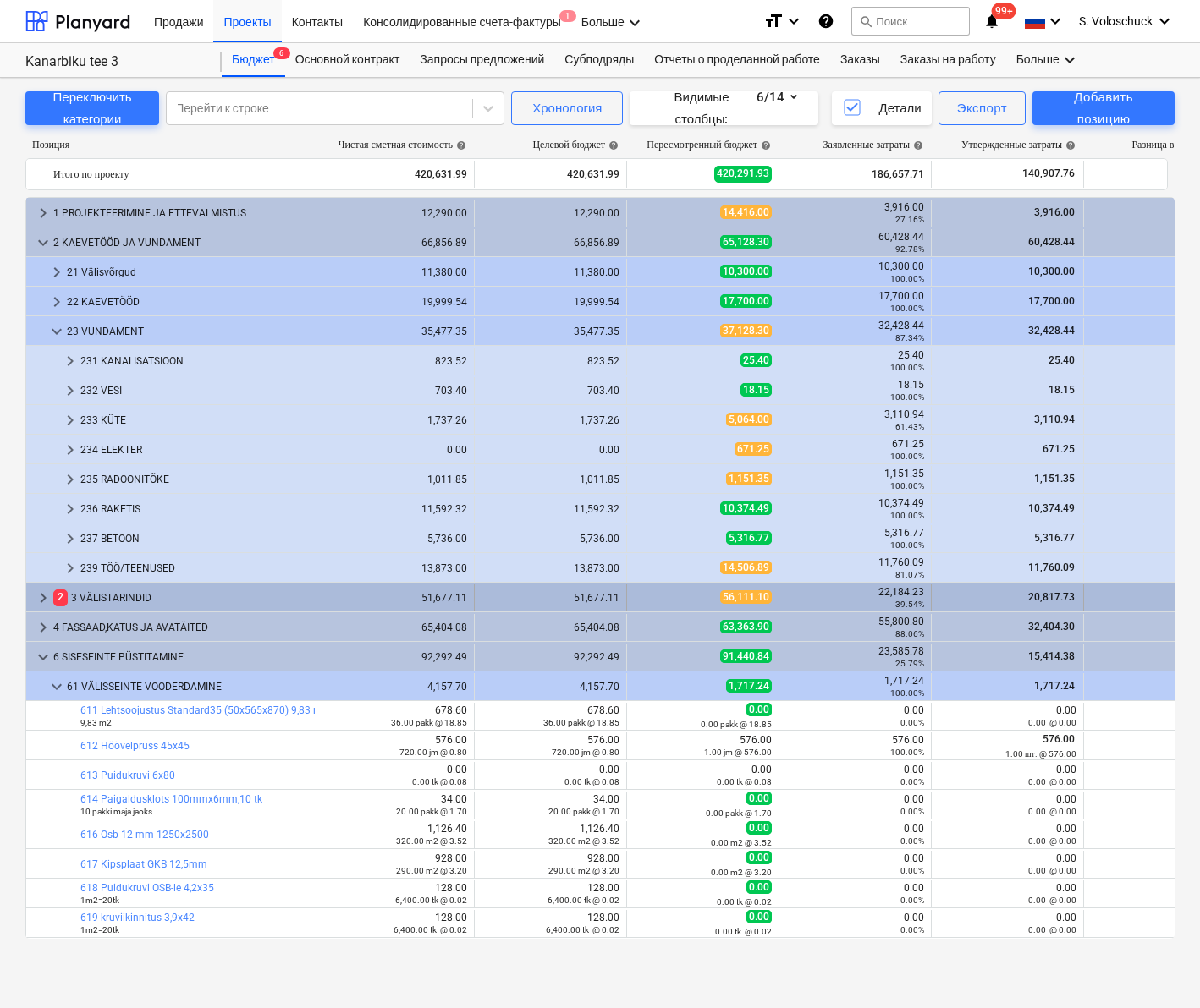
click at [66, 600] on span "2" at bounding box center [60, 597] width 14 height 16
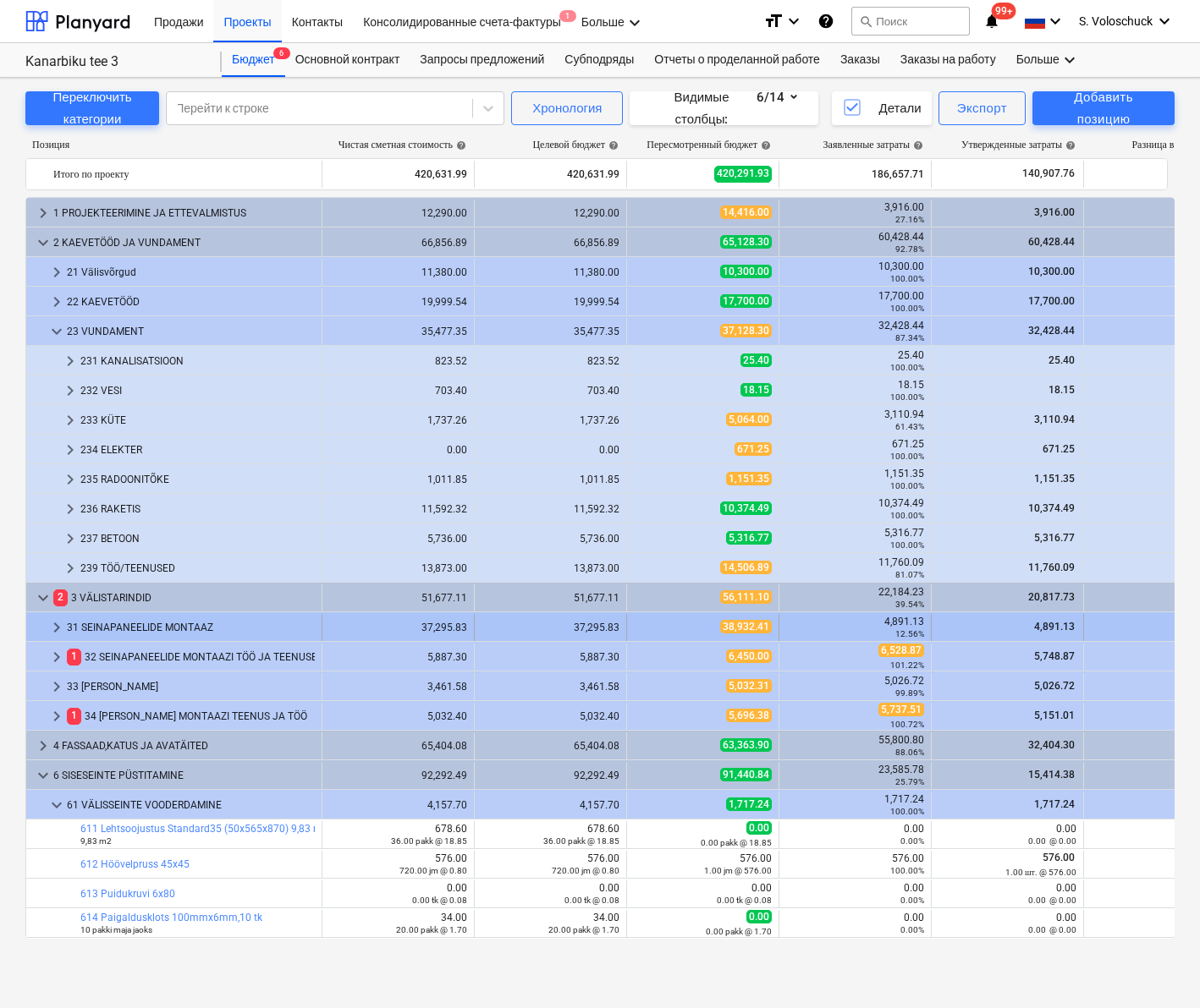
click at [108, 624] on div "31 SEINAPANEELIDE MONTAAZ" at bounding box center [191, 627] width 248 height 27
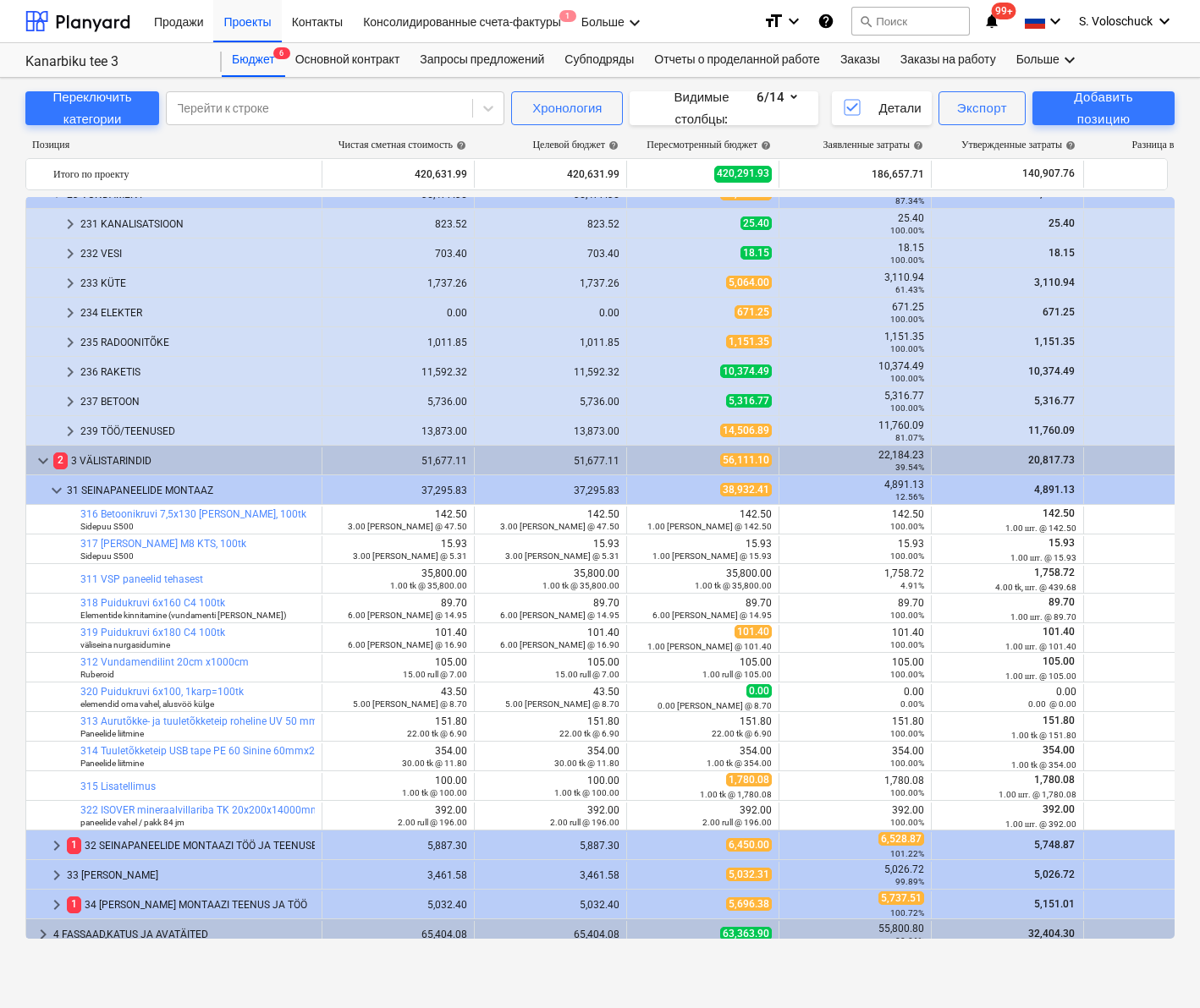
scroll to position [140, 0]
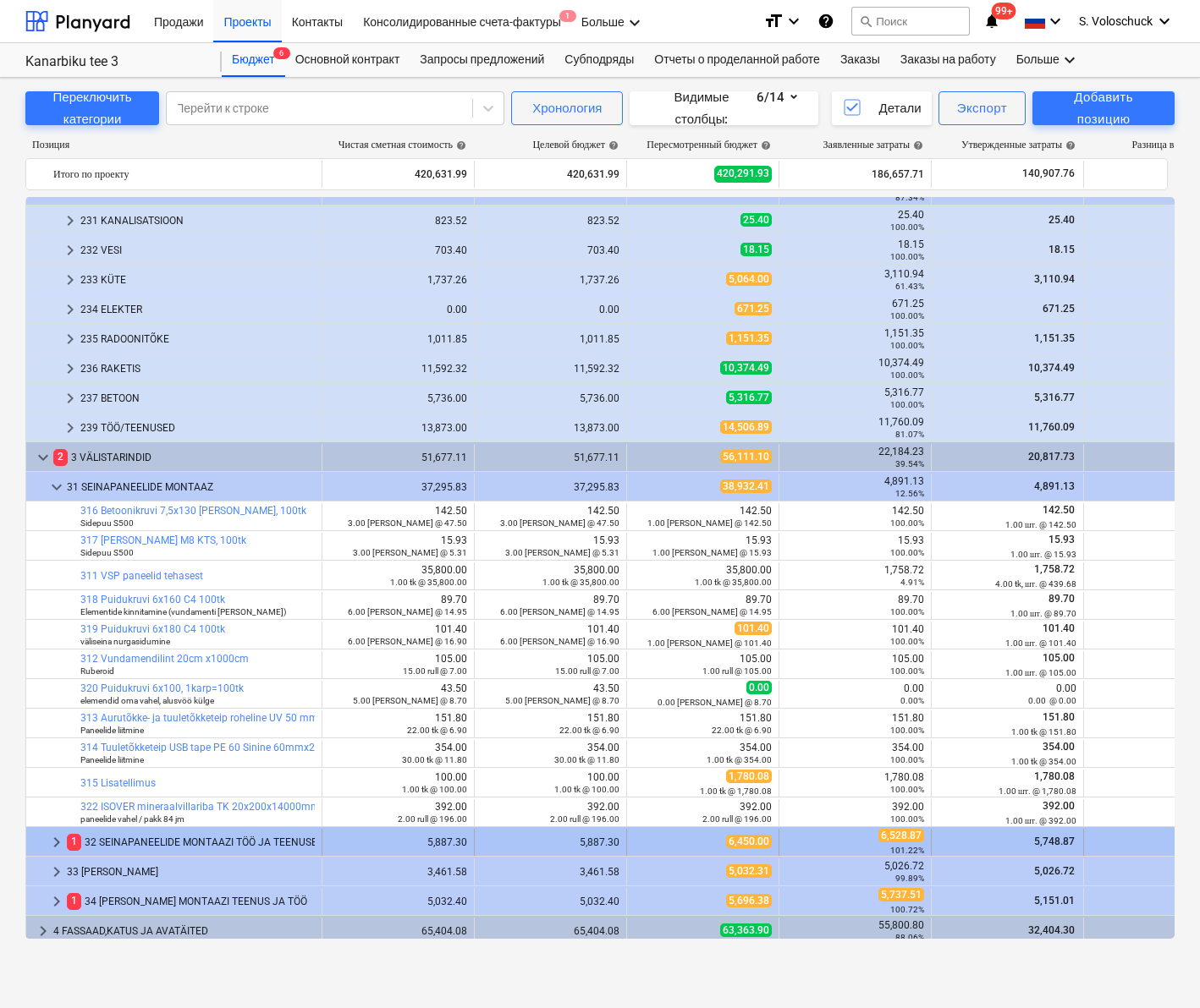
click at [133, 646] on div "1 32 SEINAPANEELIDE MONTAAZI TÖÖ JA TEENUSED" at bounding box center [191, 842] width 248 height 27
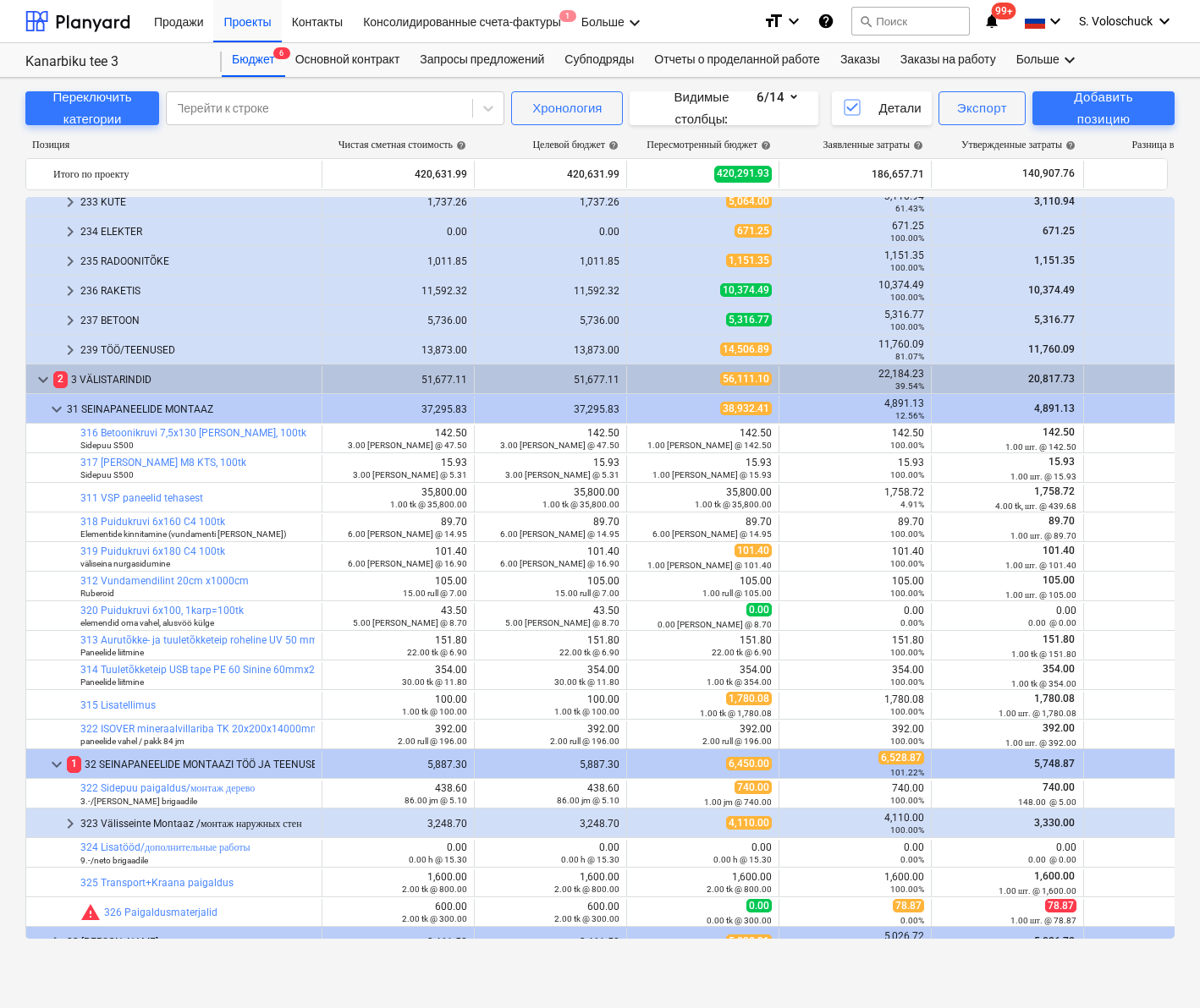
scroll to position [337, 0]
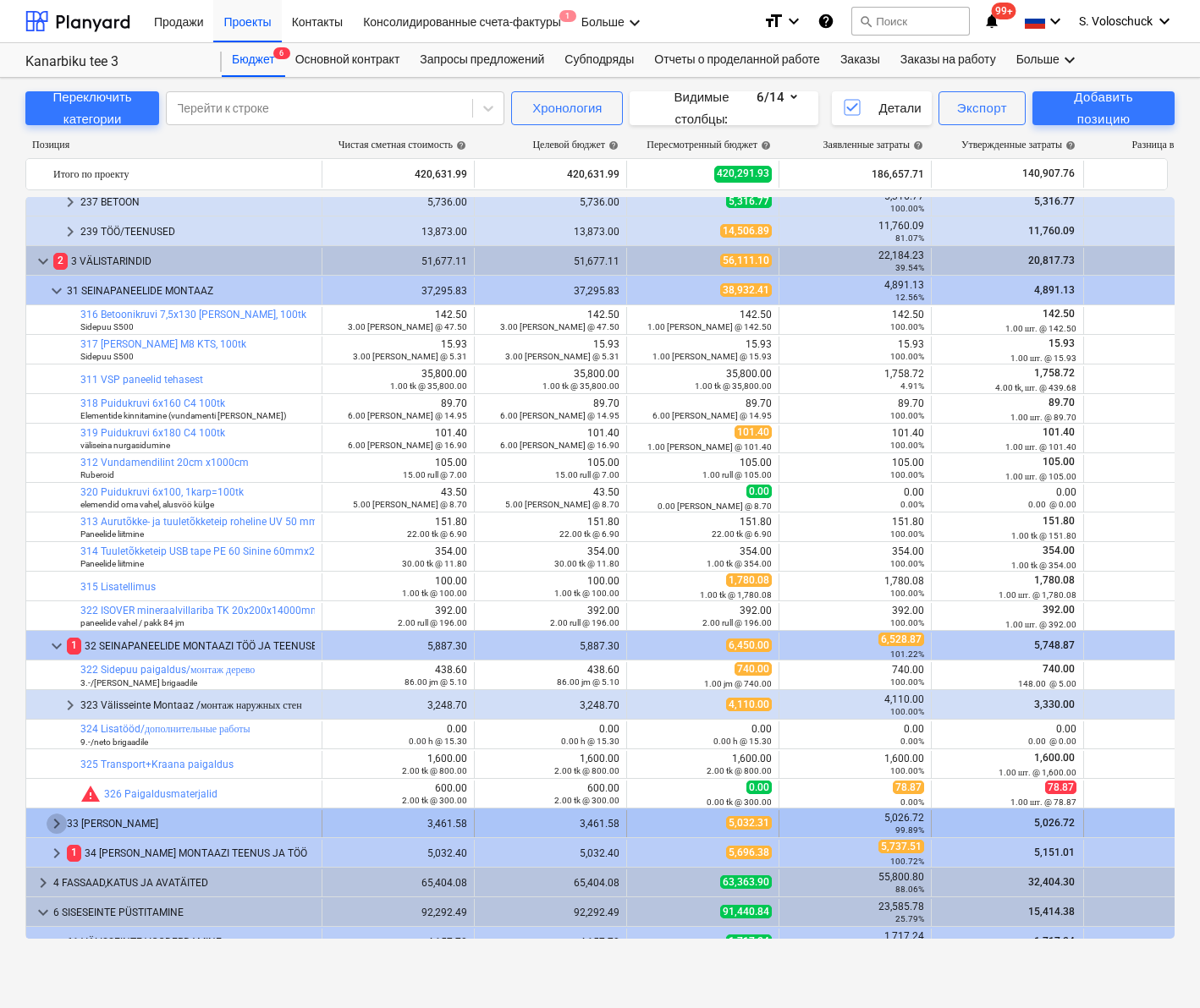
click at [58, 646] on span "keyboard_arrow_right" at bounding box center [56, 823] width 20 height 20
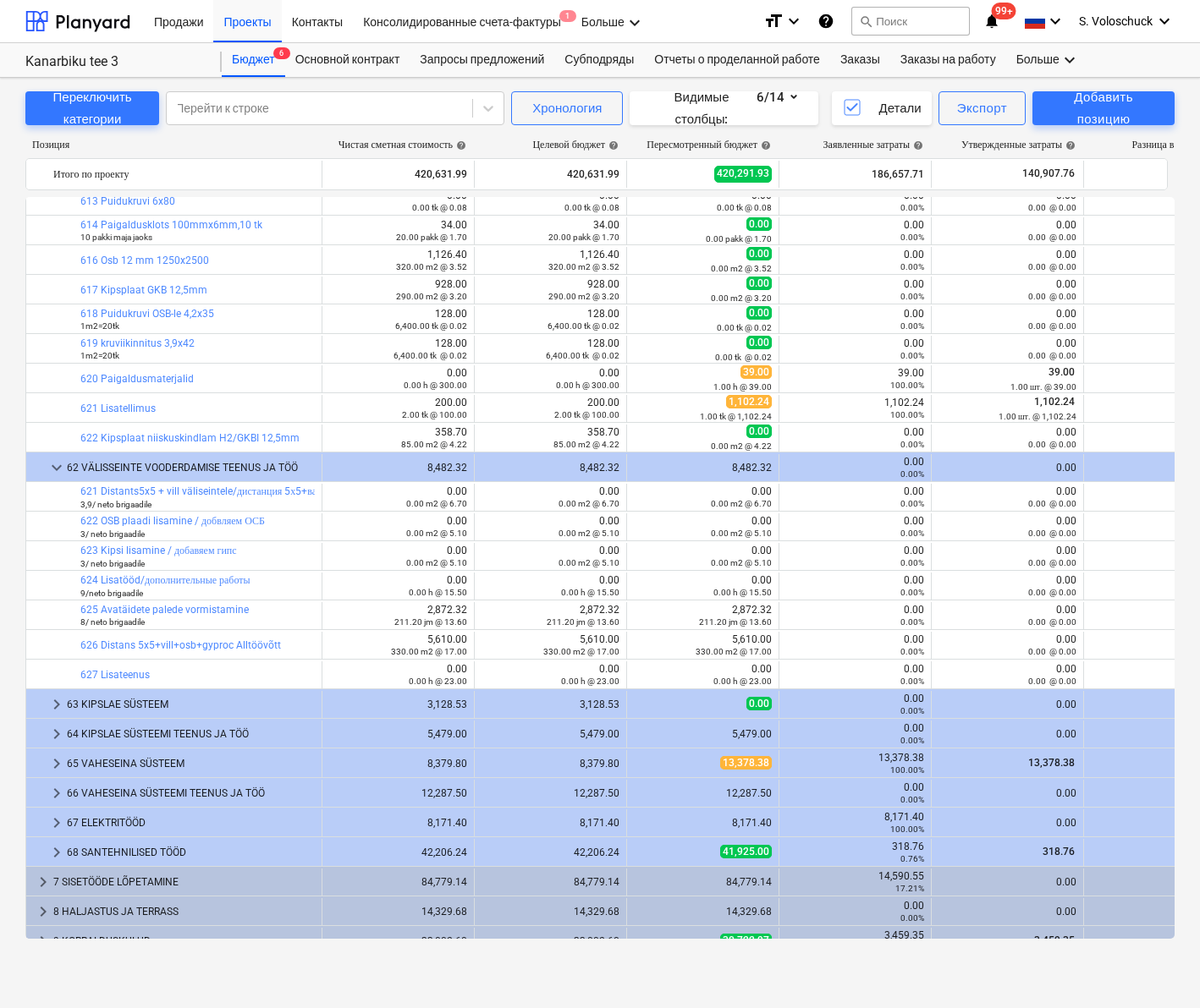
scroll to position [1999, 0]
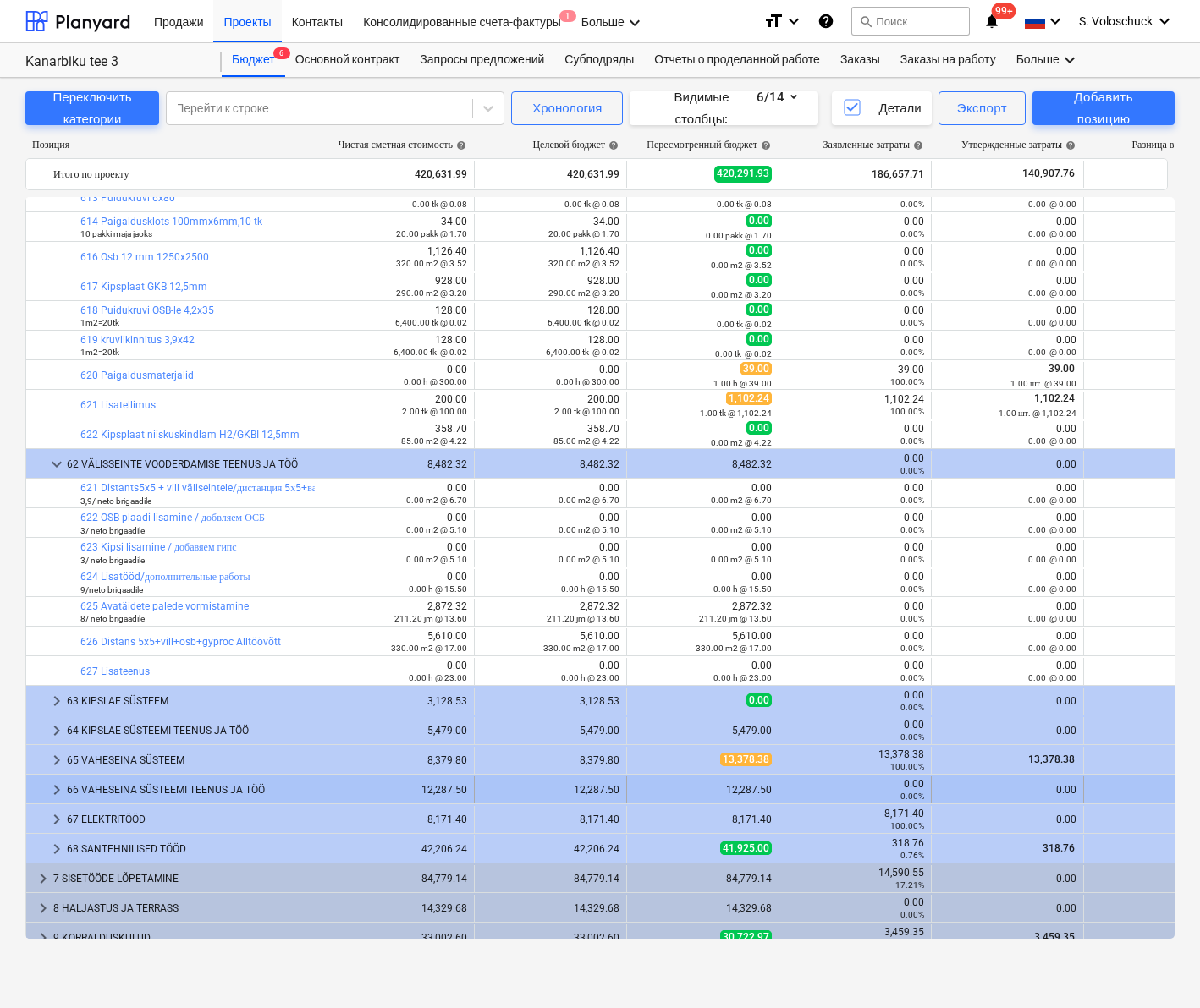
click at [60, 646] on span "keyboard_arrow_right" at bounding box center [56, 790] width 20 height 20
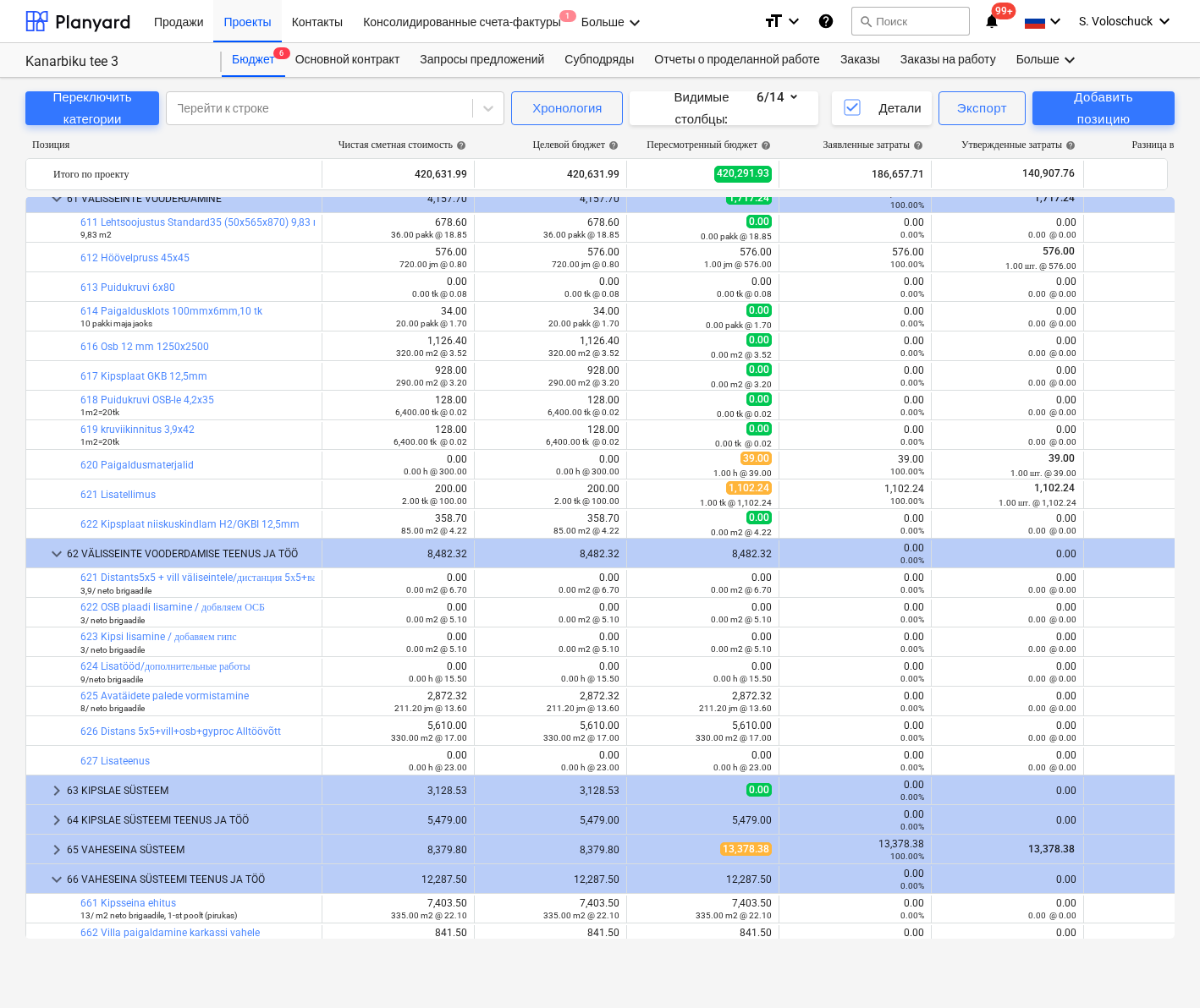
scroll to position [1813, 0]
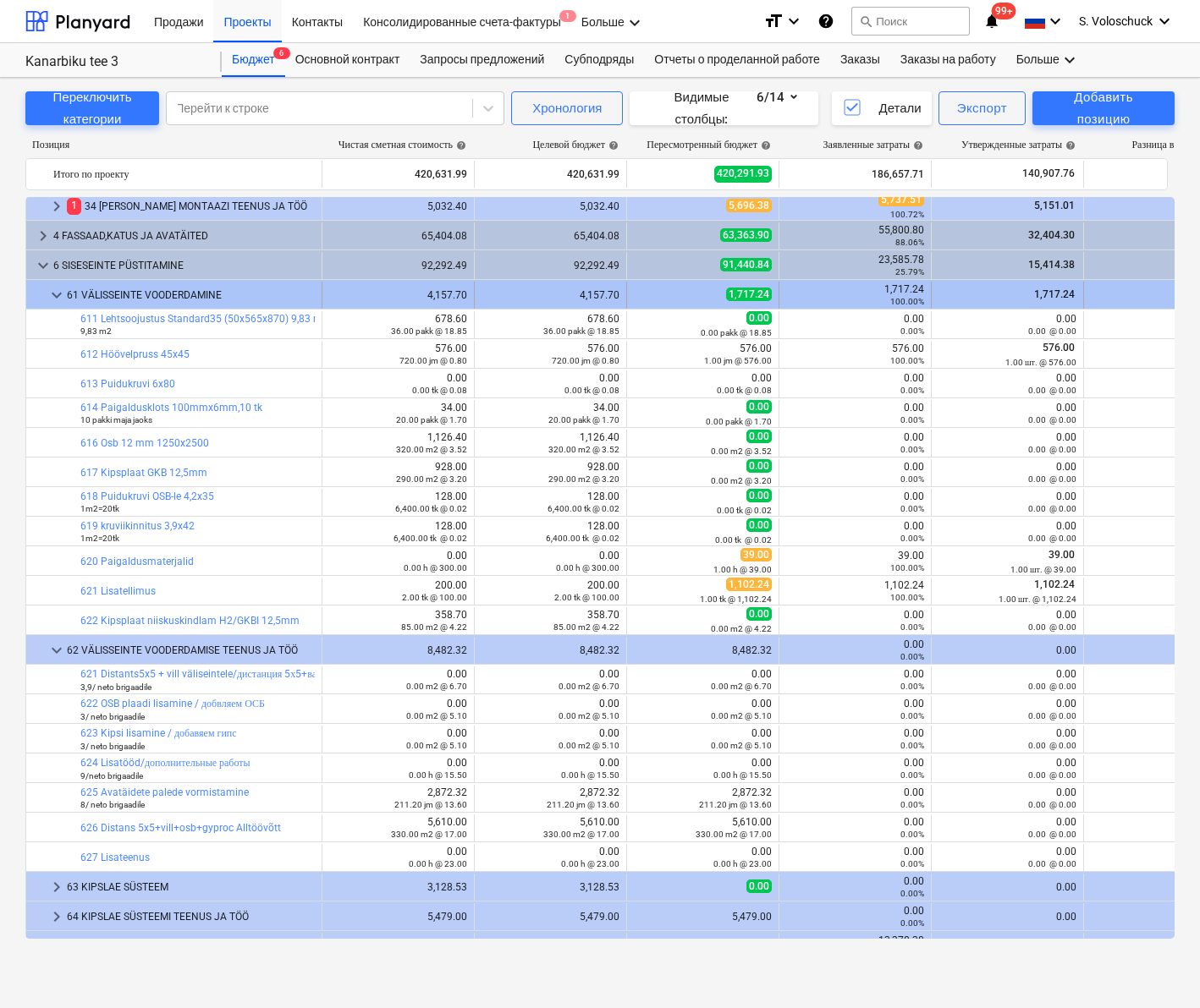
click at [59, 291] on span "keyboard_arrow_down" at bounding box center [56, 295] width 20 height 20
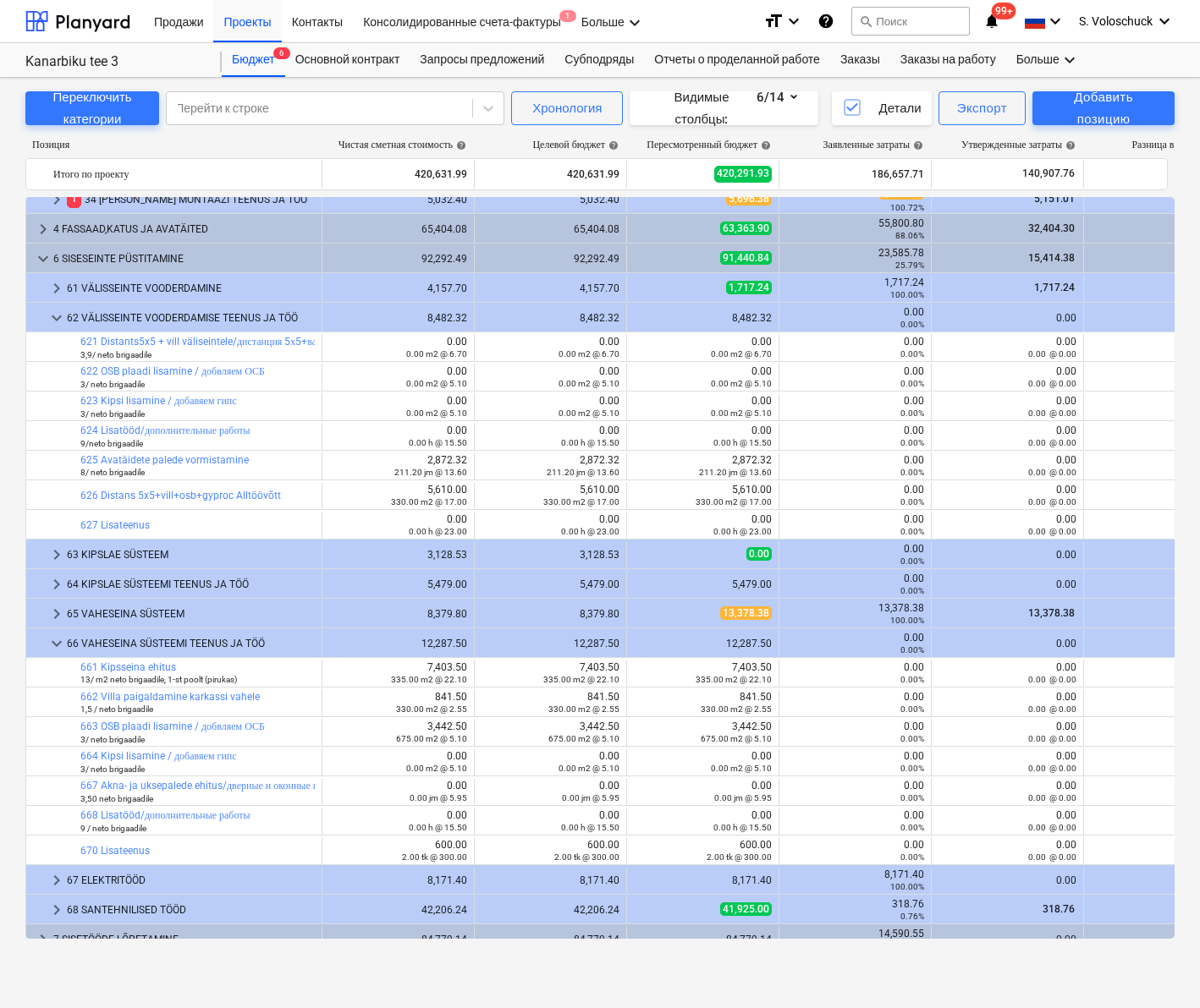
scroll to position [1823, 0]
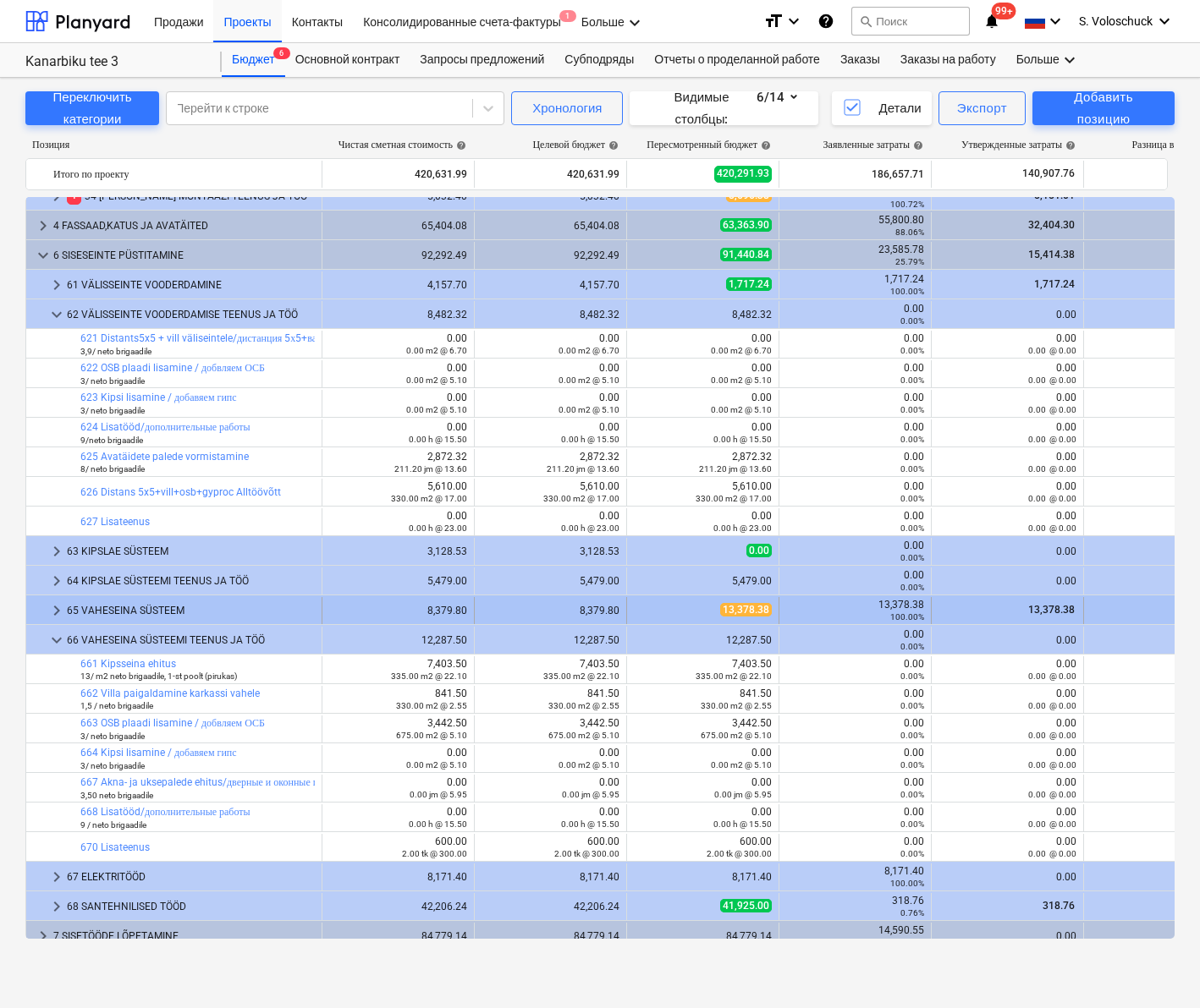
click at [57, 609] on span "keyboard_arrow_right" at bounding box center [56, 610] width 20 height 20
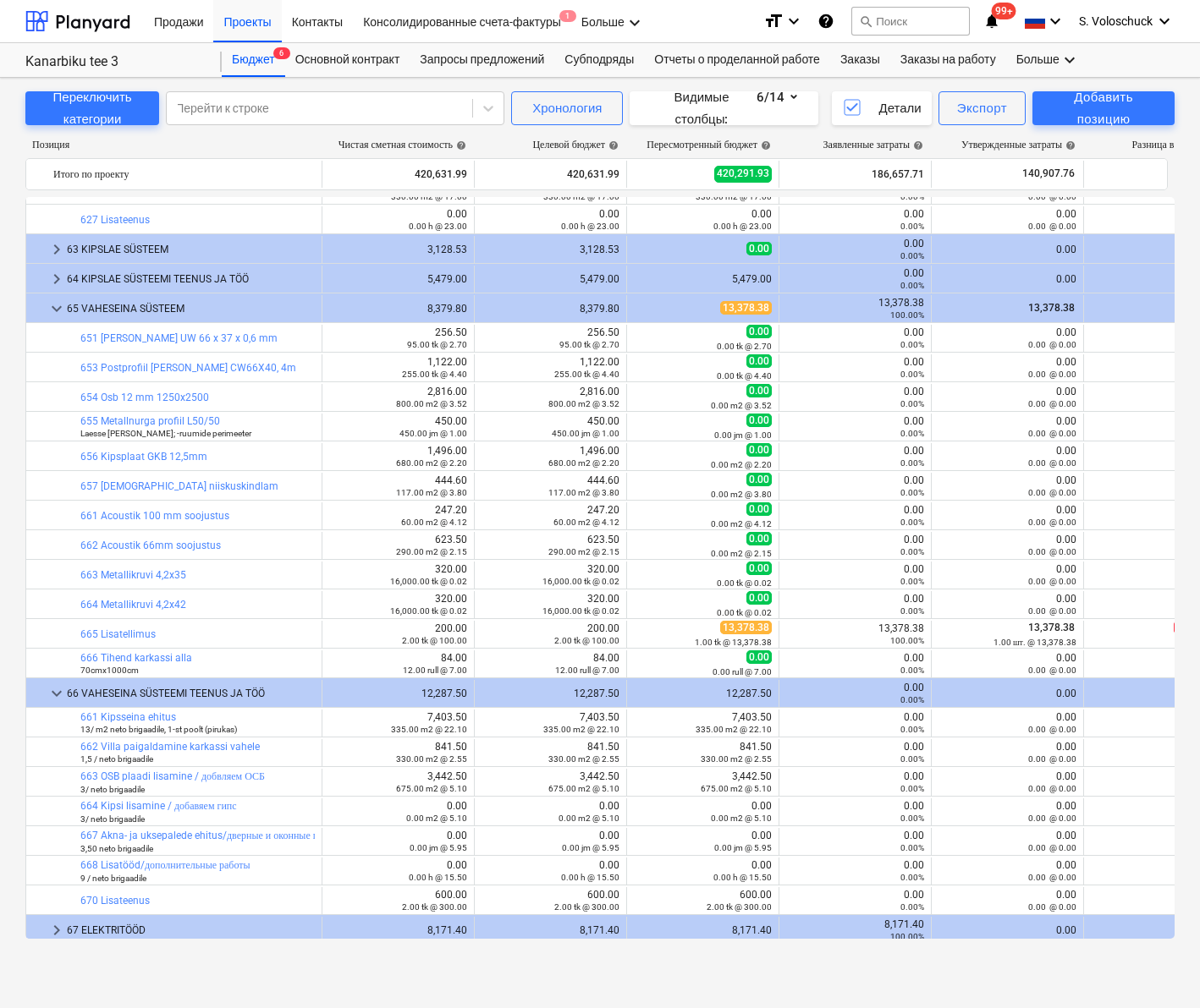
scroll to position [2122, 0]
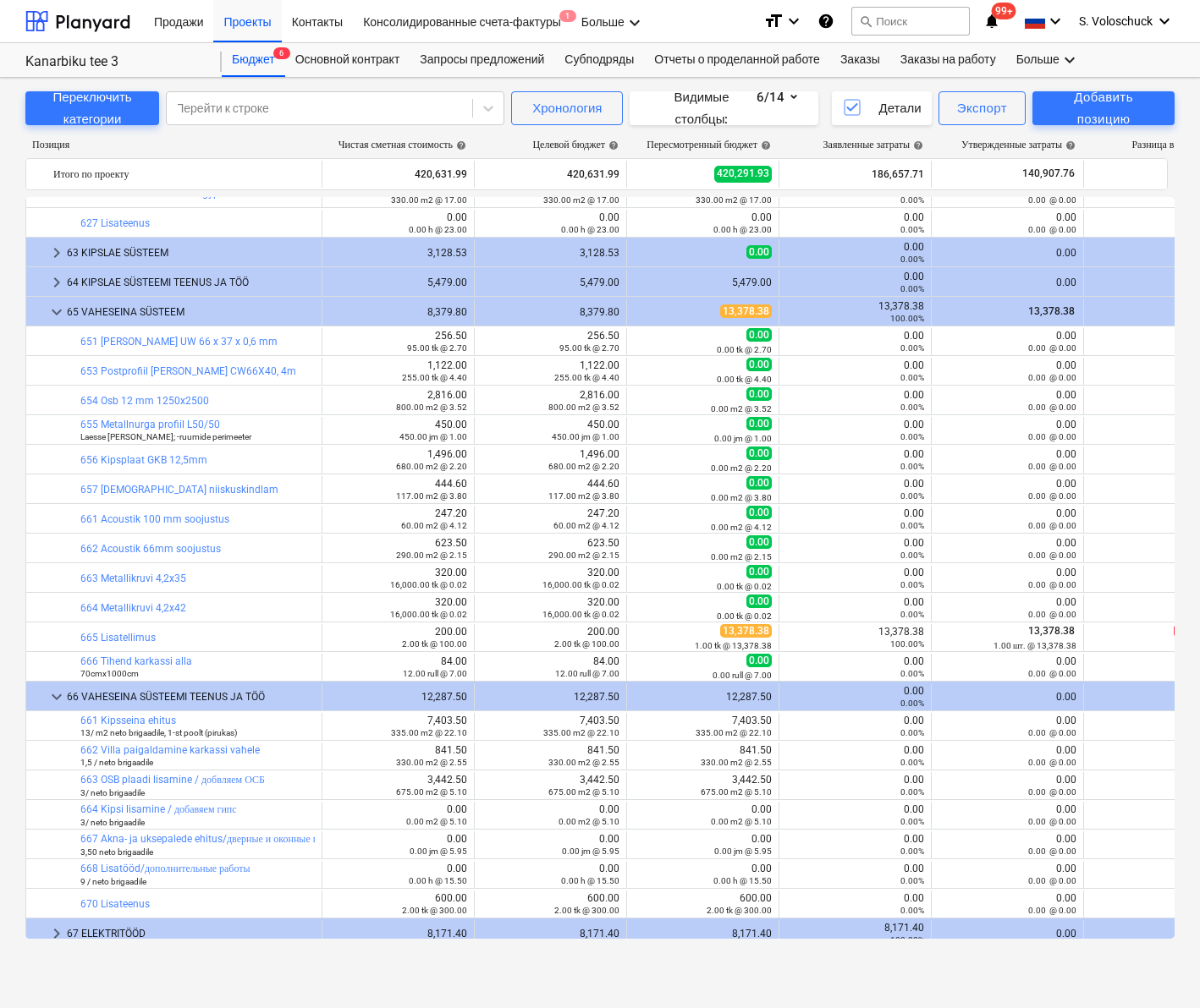
click at [57, 282] on span "keyboard_arrow_right" at bounding box center [56, 282] width 20 height 20
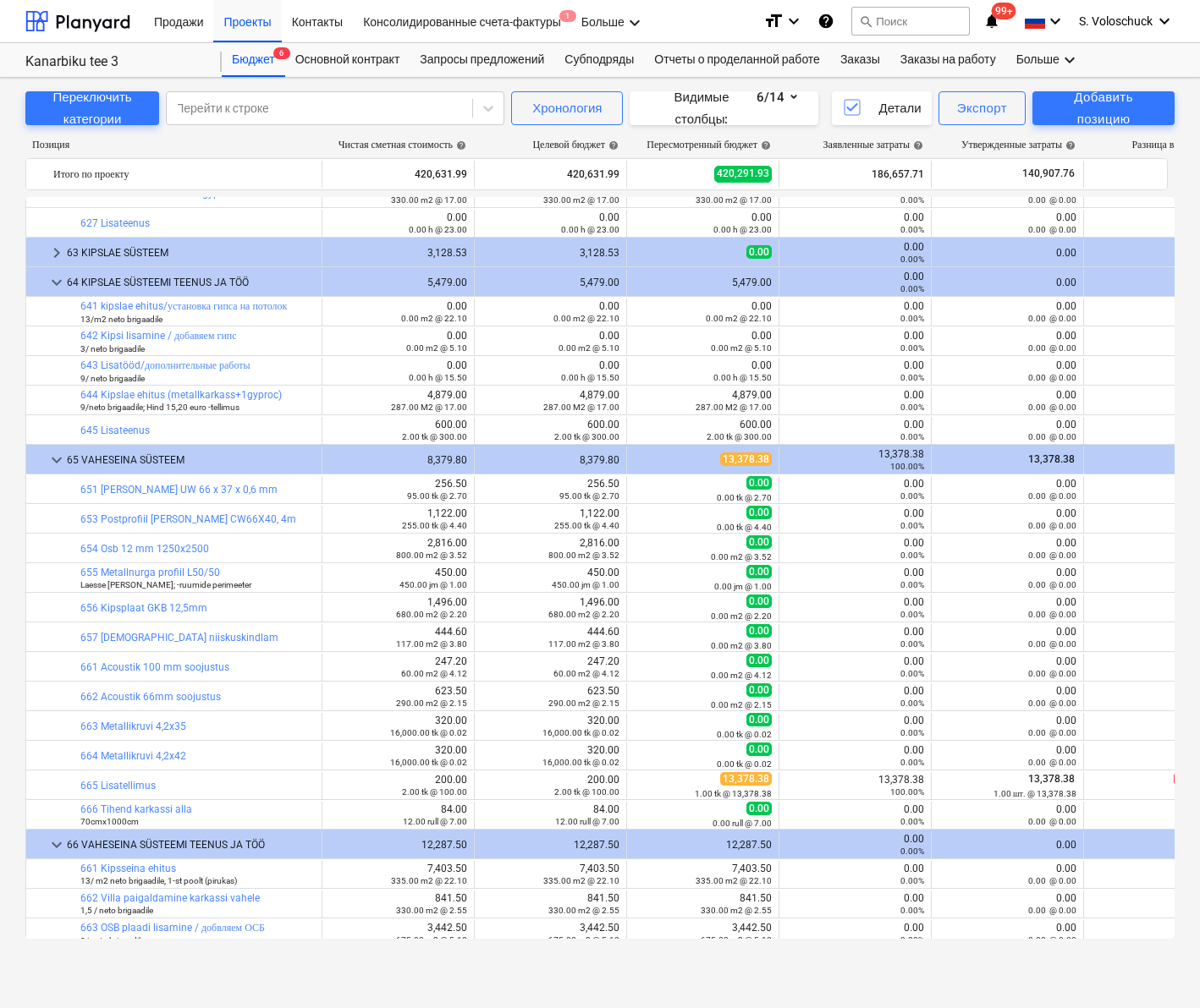
click at [57, 282] on span "keyboard_arrow_down" at bounding box center [56, 282] width 20 height 20
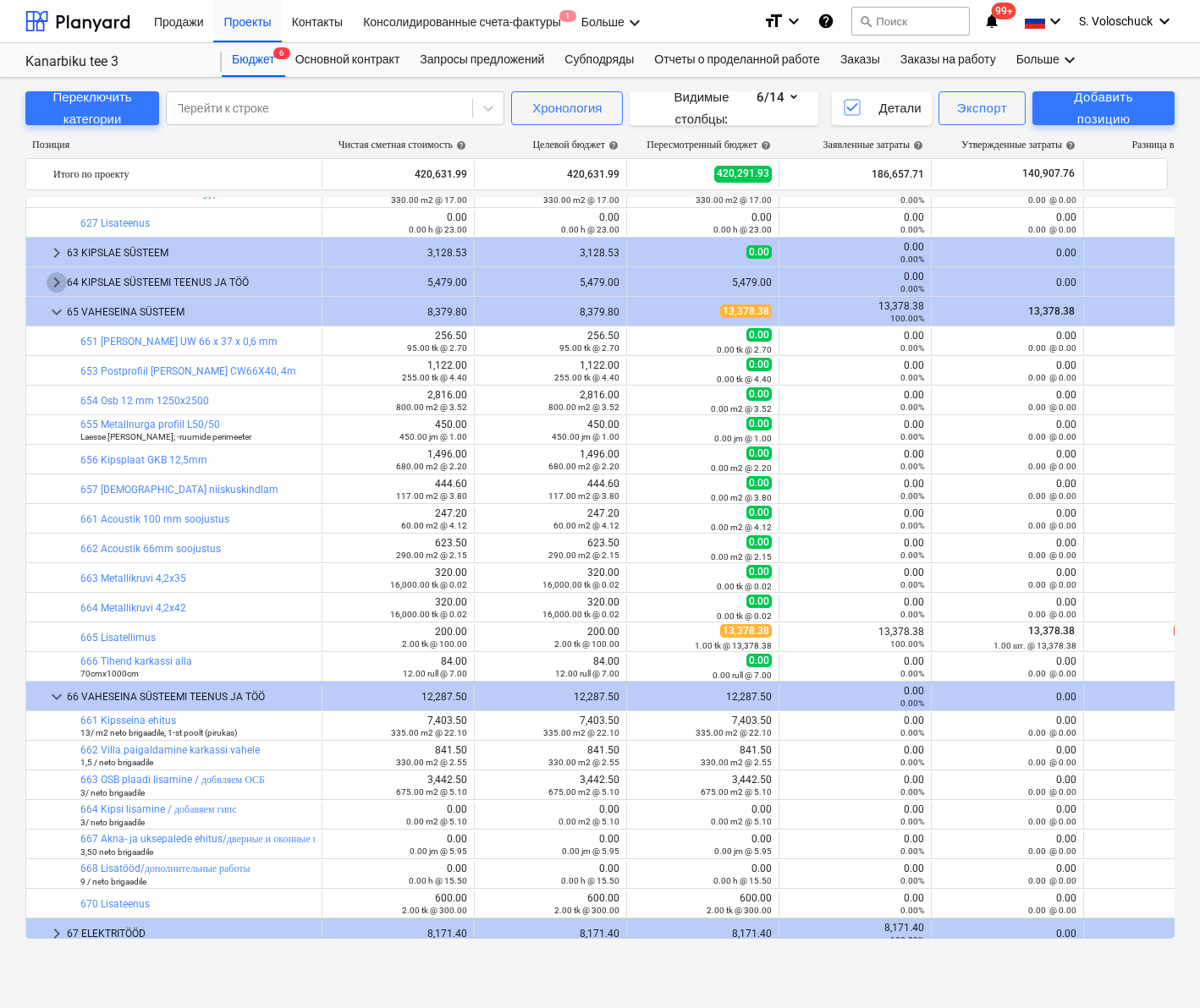
click at [57, 282] on span "keyboard_arrow_right" at bounding box center [56, 282] width 20 height 20
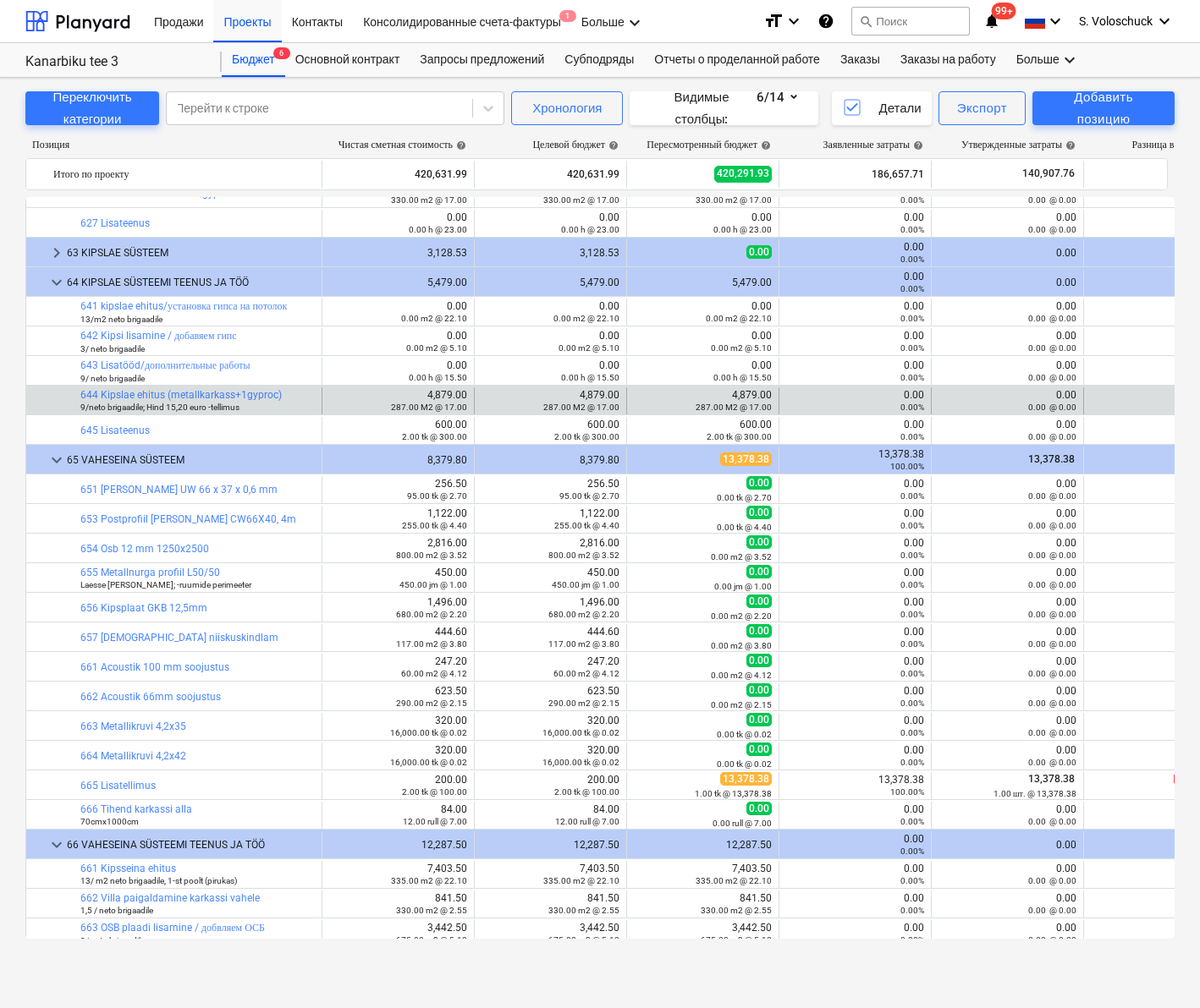
click at [412, 404] on small "287.00 M2 @ 17.00" at bounding box center [428, 407] width 76 height 10
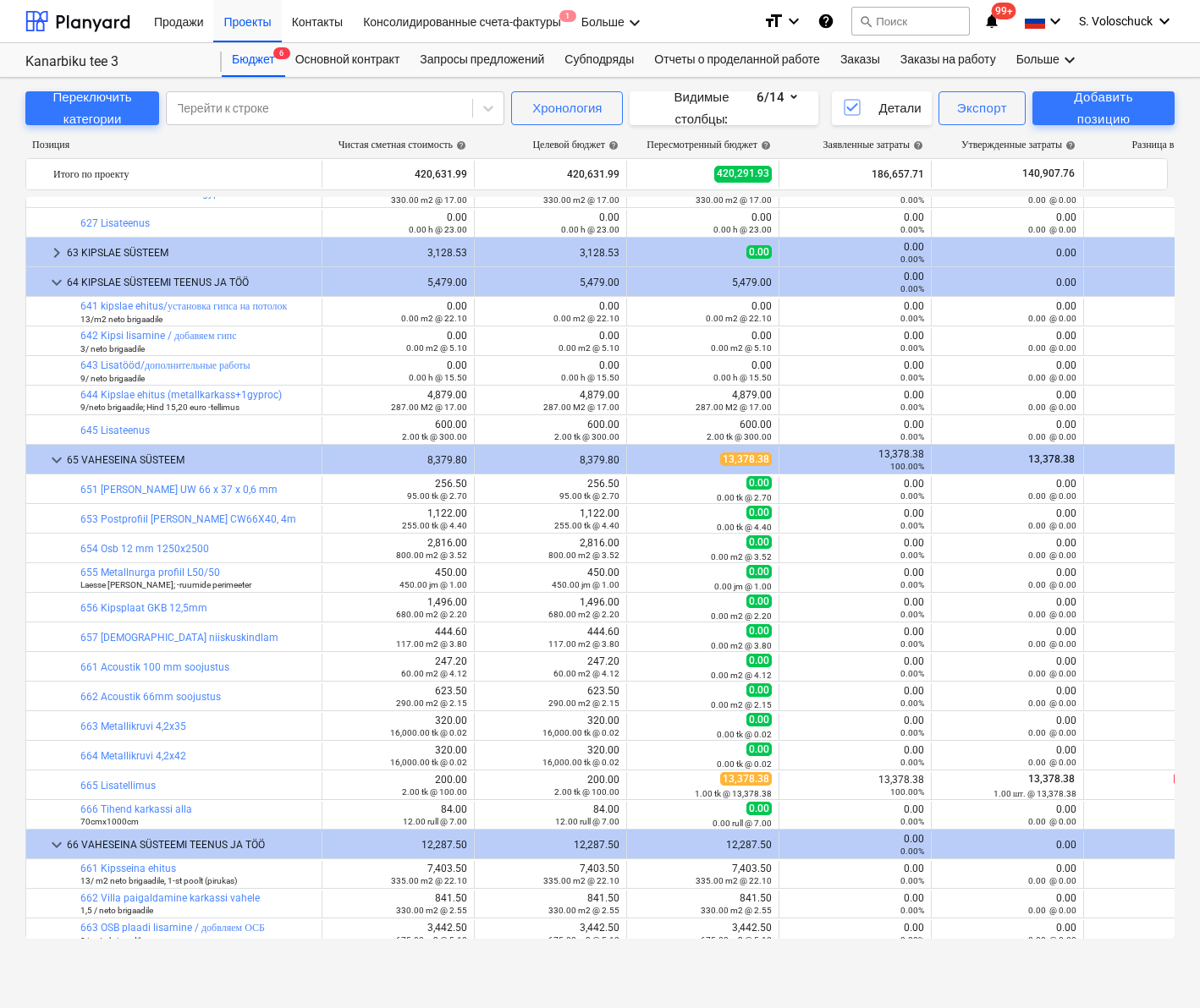
scroll to position [1464, 0]
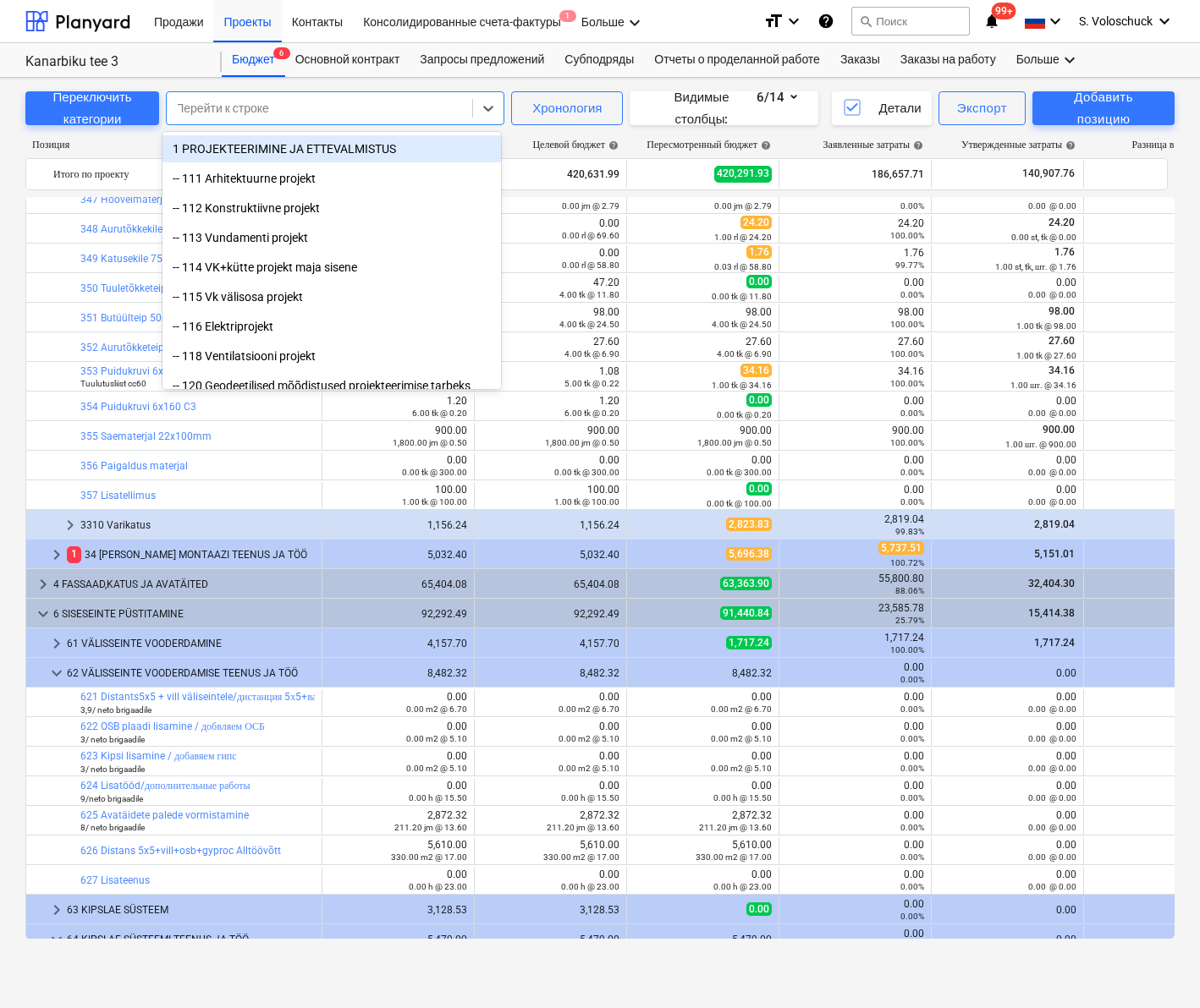
click at [269, 110] on div at bounding box center [319, 107] width 289 height 17
drag, startPoint x: 1158, startPoint y: 393, endPoint x: 270, endPoint y: 110, distance: 932.0
click at [270, 110] on div at bounding box center [319, 107] width 289 height 17
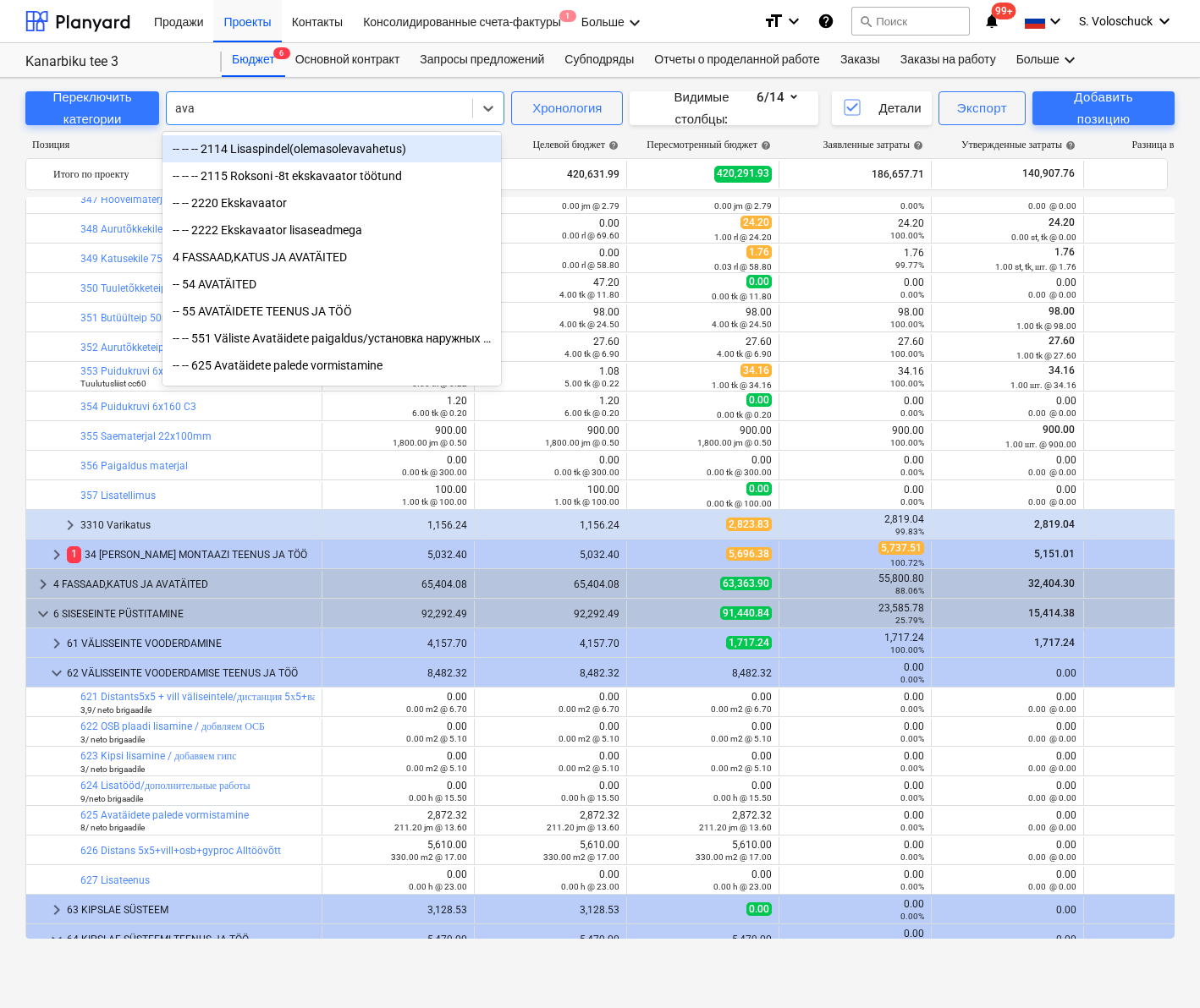
type input "avat"
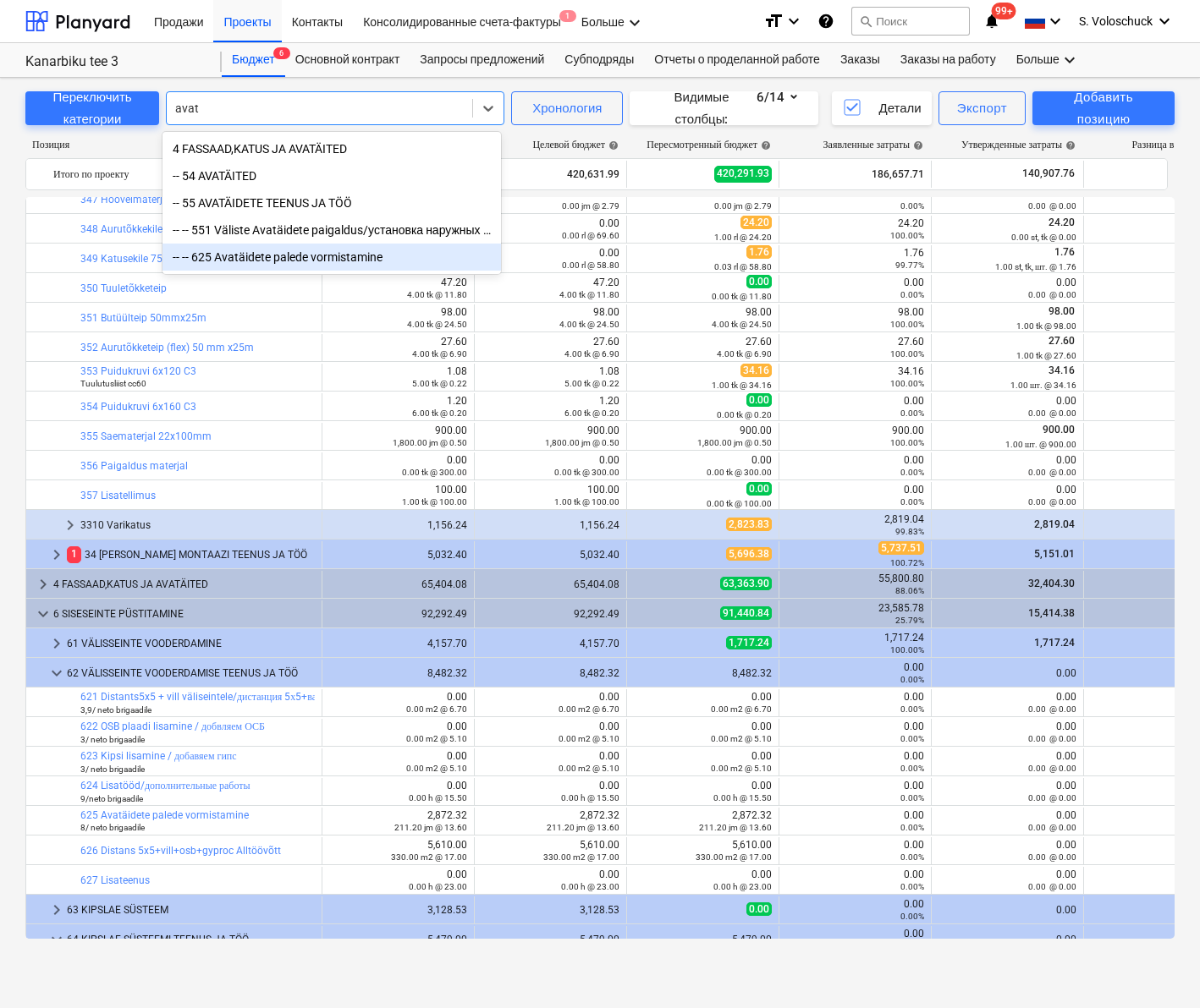
click at [326, 256] on div "-- -- 625 Avatäidete palede vormistamine" at bounding box center [331, 256] width 338 height 27
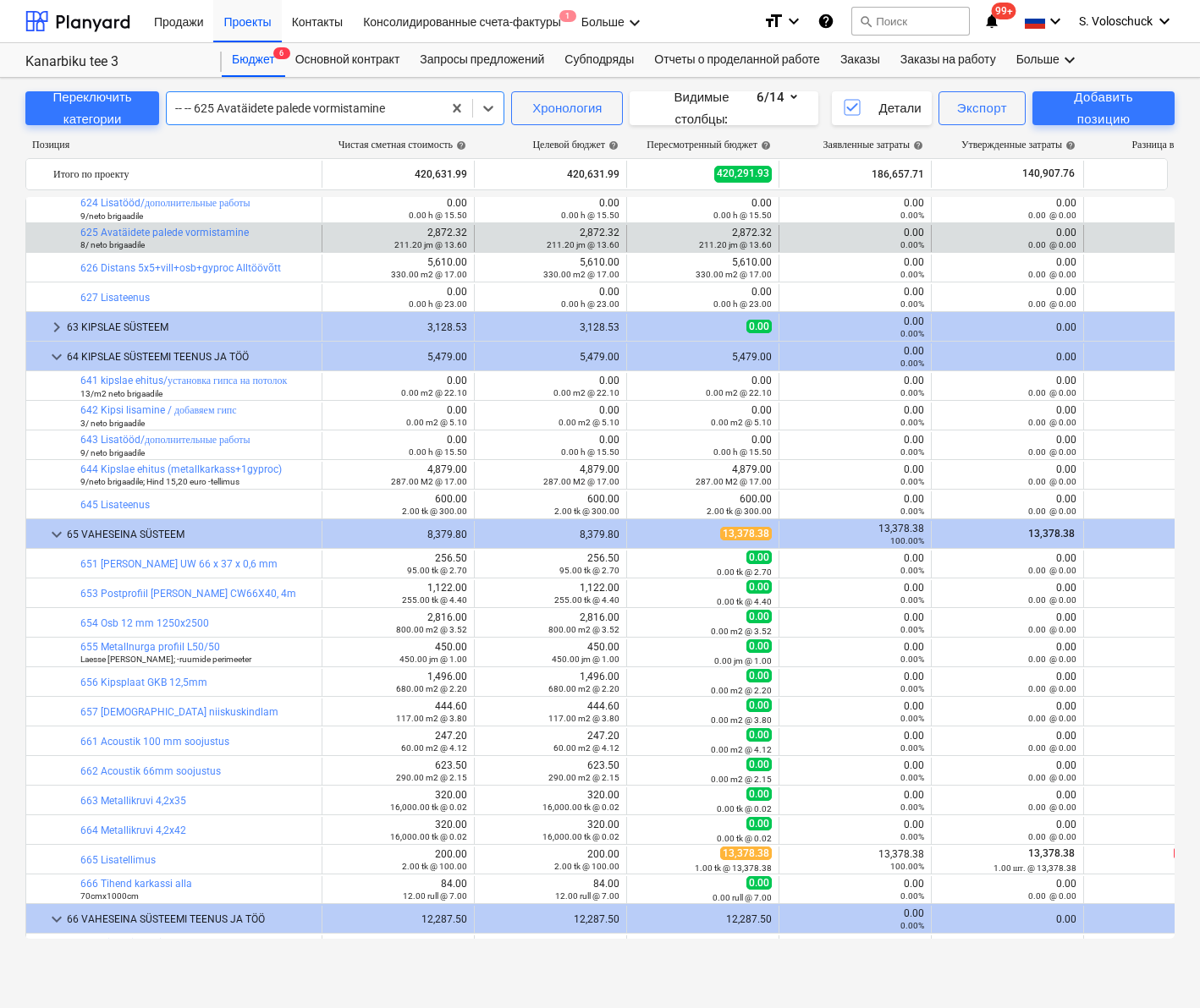
scroll to position [2044, 0]
